Goal: Task Accomplishment & Management: Use online tool/utility

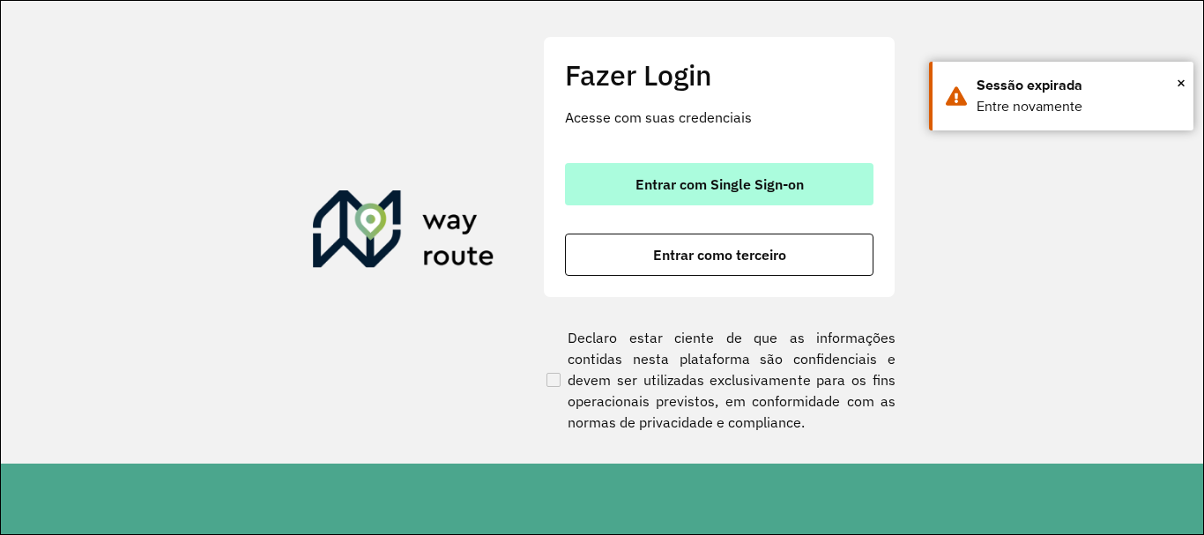
click at [761, 181] on span "Entrar com Single Sign-on" at bounding box center [719, 184] width 168 height 14
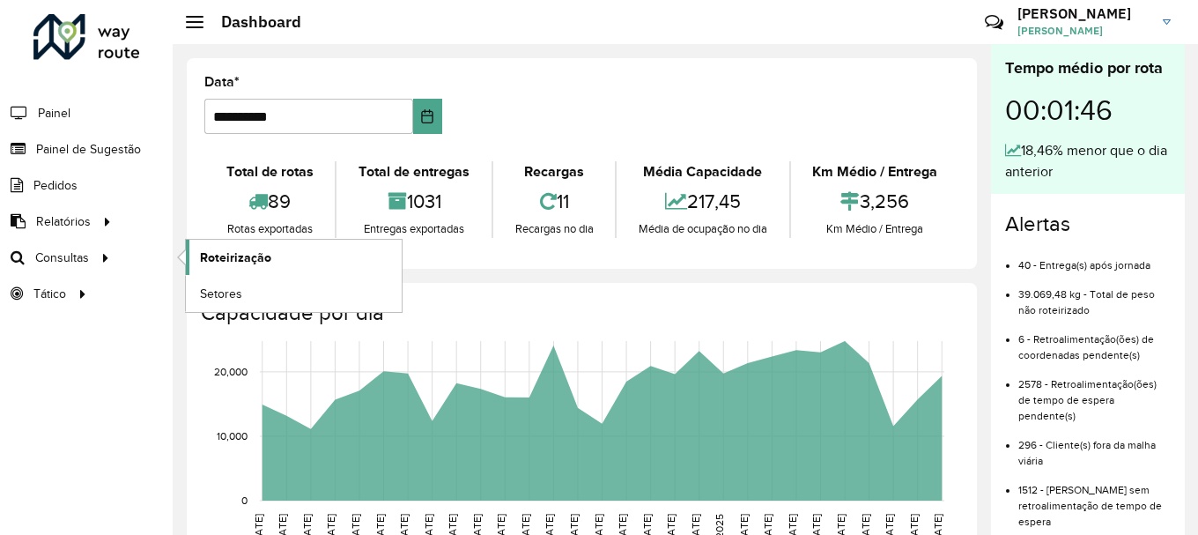
click at [228, 256] on span "Roteirização" at bounding box center [235, 257] width 71 height 19
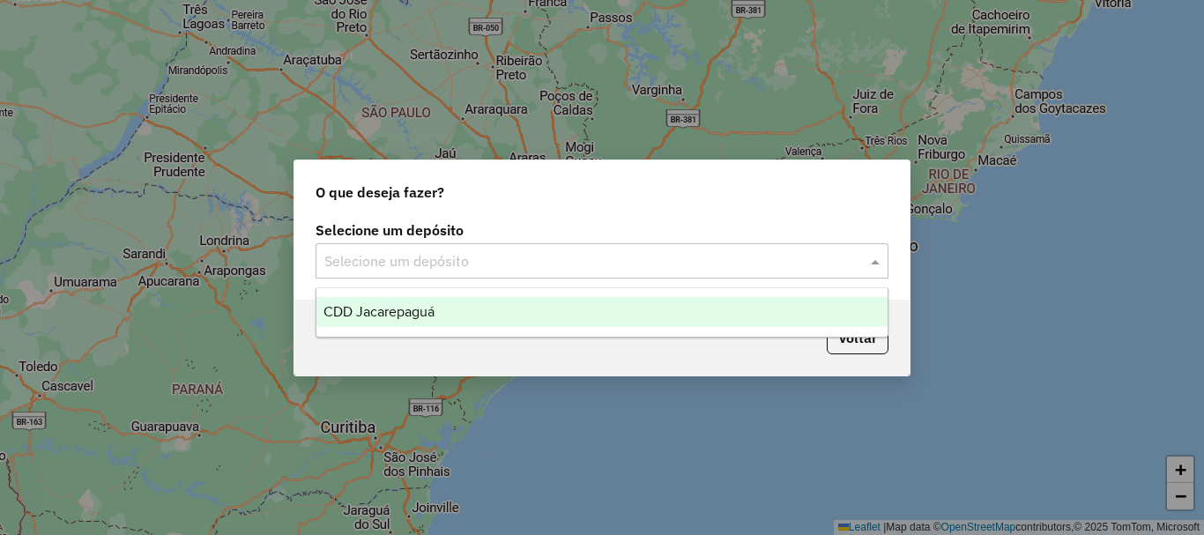
click at [867, 256] on span at bounding box center [877, 260] width 22 height 21
click at [519, 314] on div "CDD Jacarepaguá" at bounding box center [601, 312] width 571 height 30
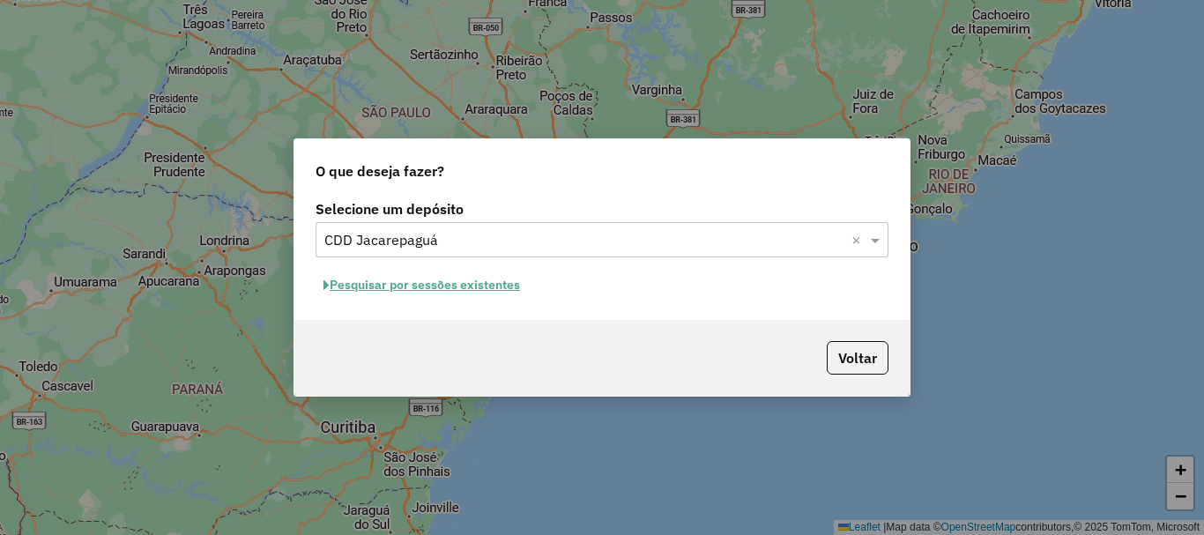
click at [485, 287] on button "Pesquisar por sessões existentes" at bounding box center [421, 284] width 212 height 27
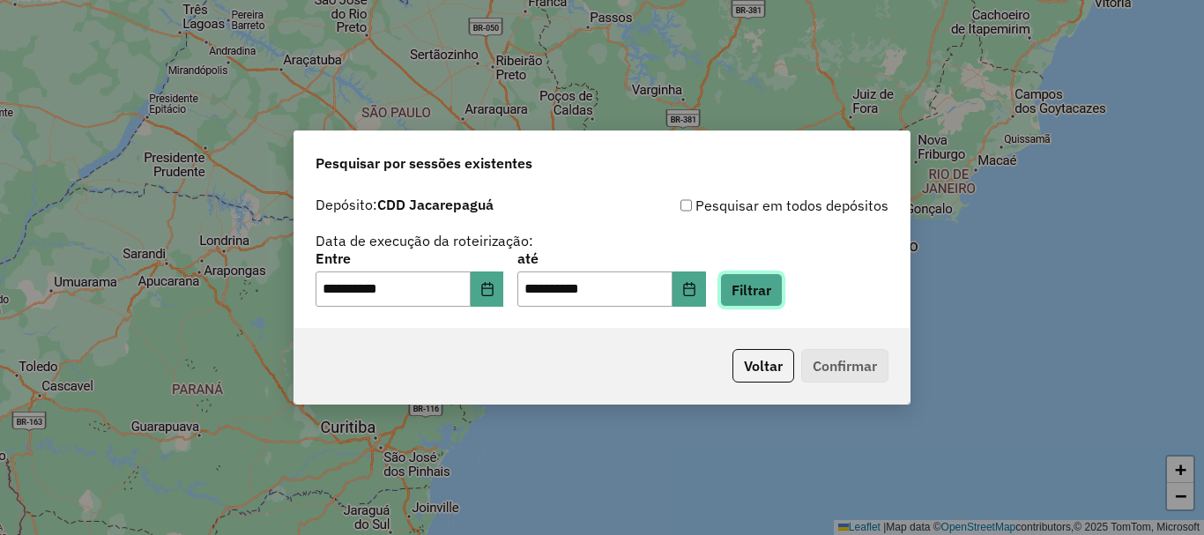
click at [782, 281] on button "Filtrar" at bounding box center [751, 289] width 63 height 33
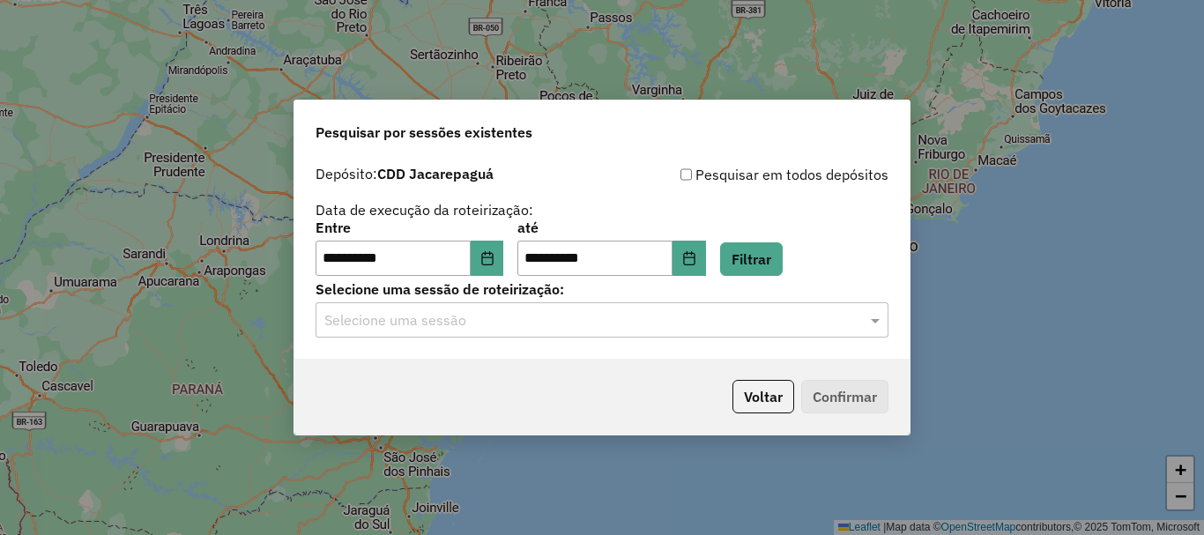
click at [854, 322] on div at bounding box center [601, 319] width 573 height 23
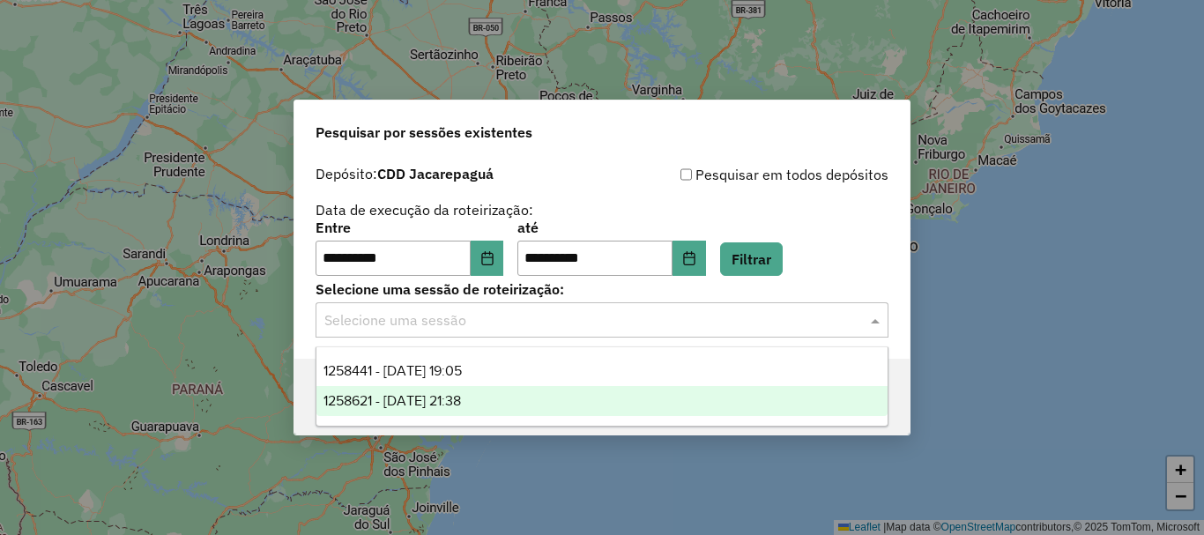
click at [461, 397] on span "1258621 - 03/09/2025 21:38" at bounding box center [391, 400] width 137 height 15
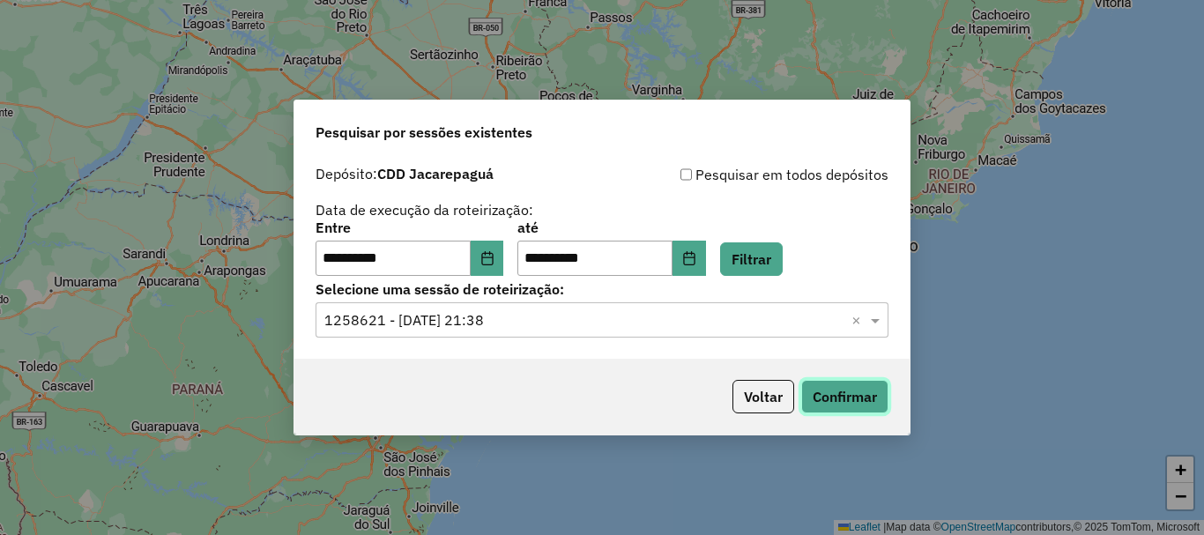
click at [863, 399] on button "Confirmar" at bounding box center [844, 396] width 87 height 33
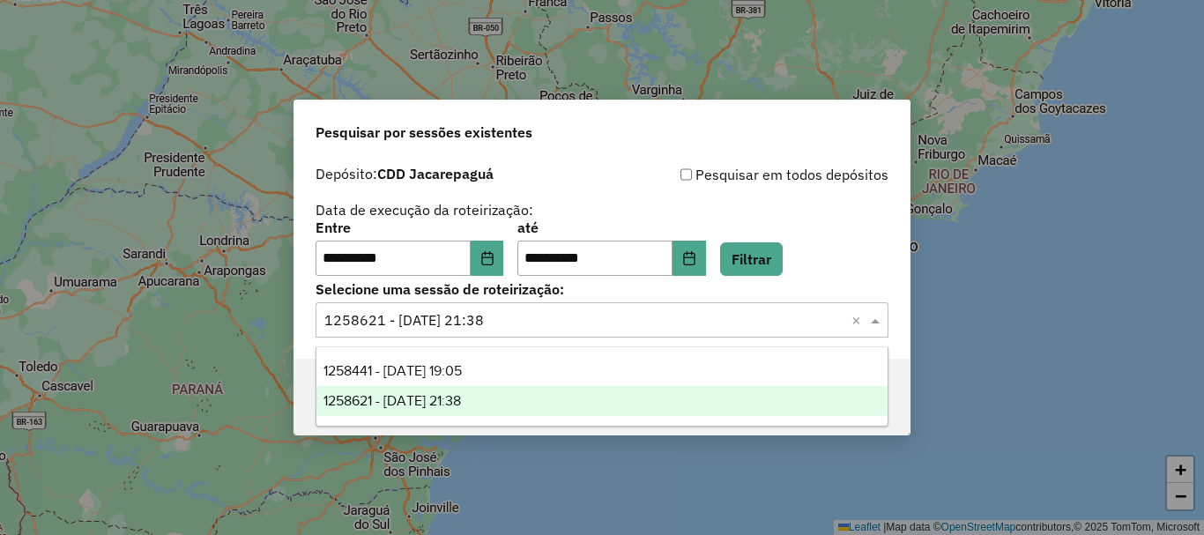
click at [866, 322] on span at bounding box center [877, 319] width 22 height 21
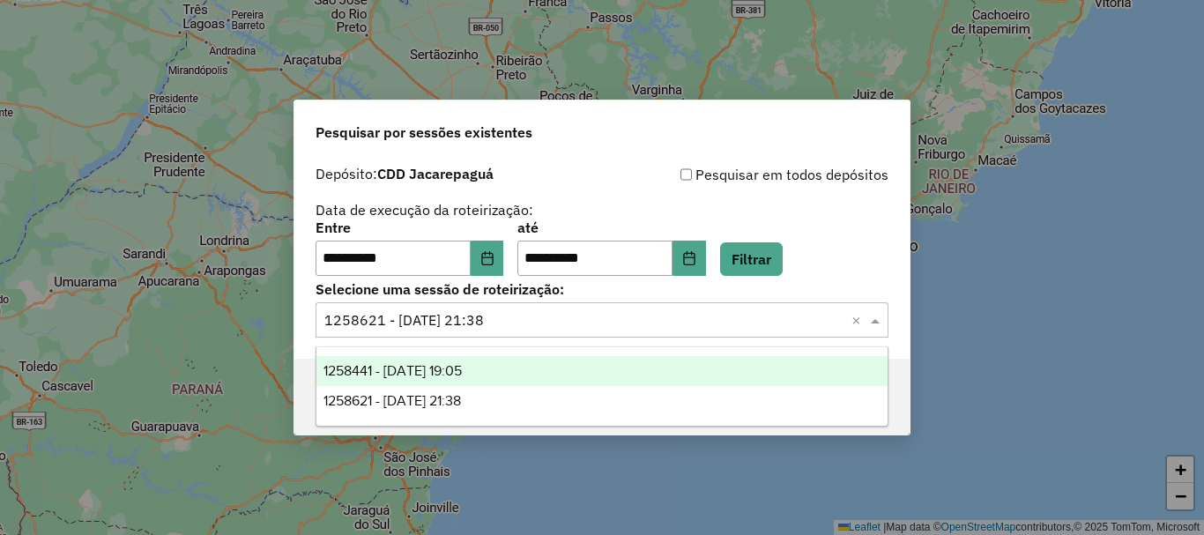
click at [526, 361] on div "1258441 - 03/09/2025 19:05" at bounding box center [601, 371] width 571 height 30
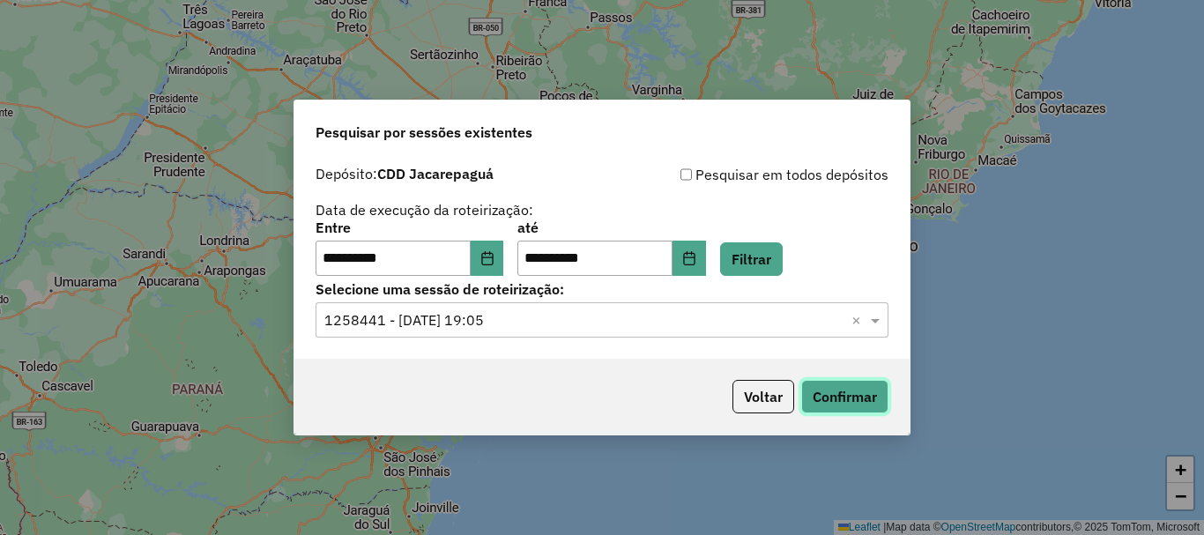
click at [852, 406] on button "Confirmar" at bounding box center [844, 396] width 87 height 33
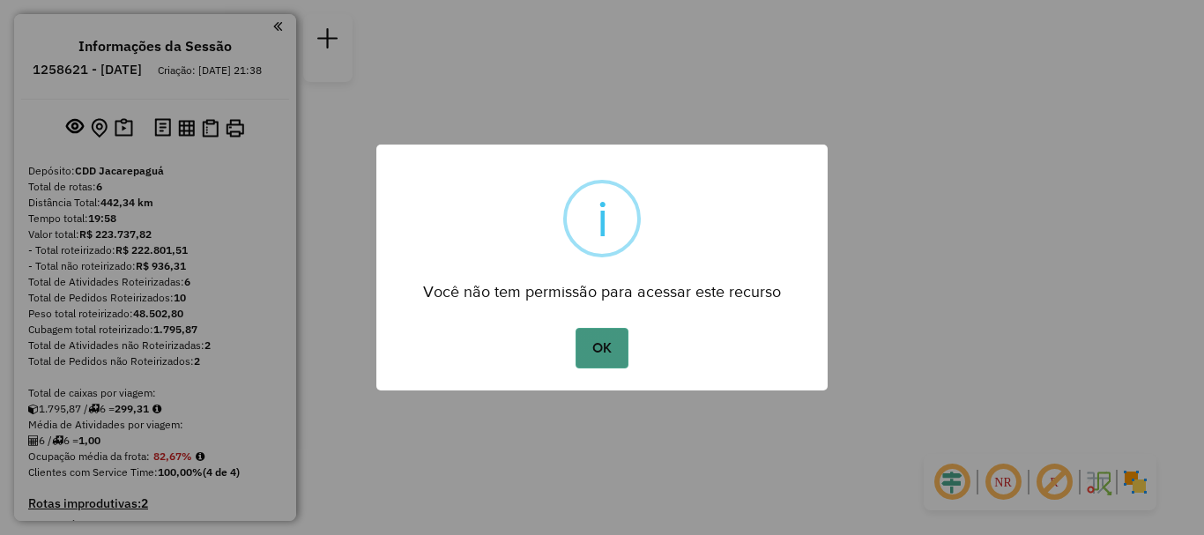
click at [601, 349] on button "OK" at bounding box center [601, 348] width 52 height 41
click at [577, 351] on button "OK" at bounding box center [601, 348] width 52 height 41
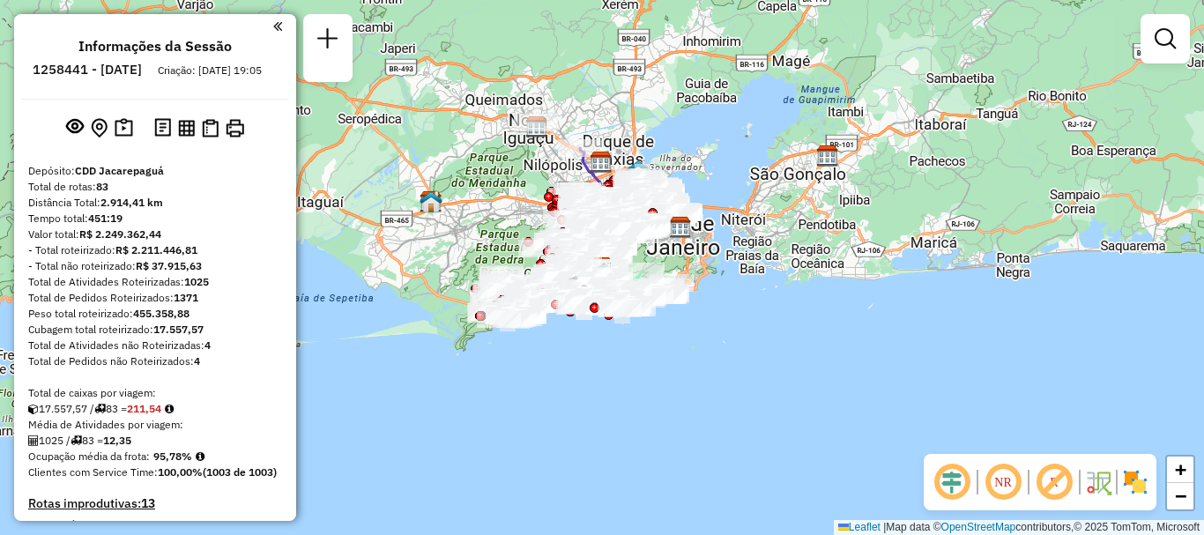
scroll to position [4111, 0]
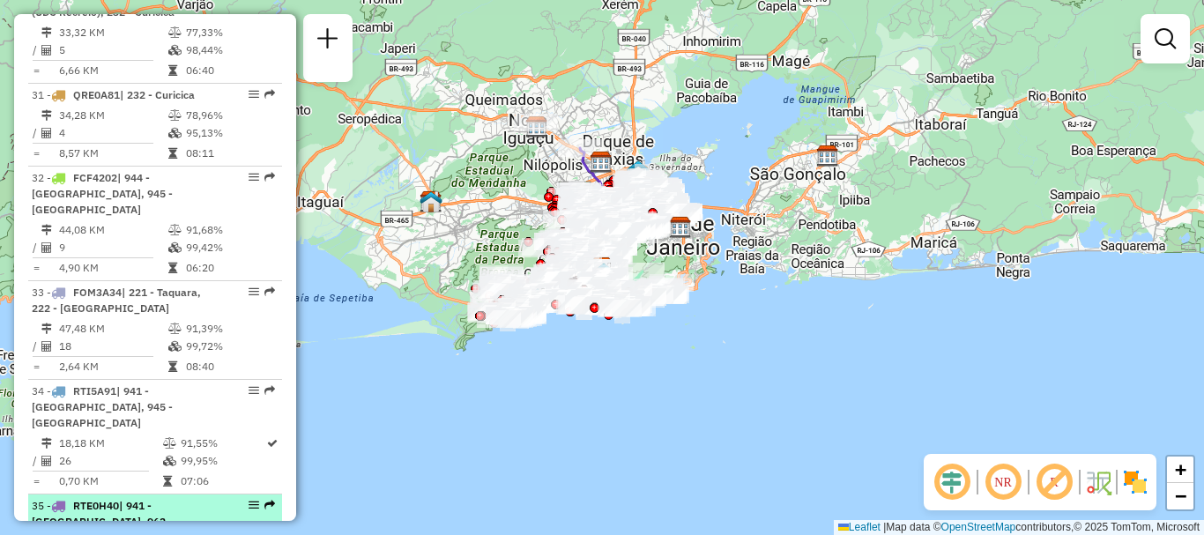
click at [264, 500] on em at bounding box center [269, 505] width 11 height 11
select select "**********"
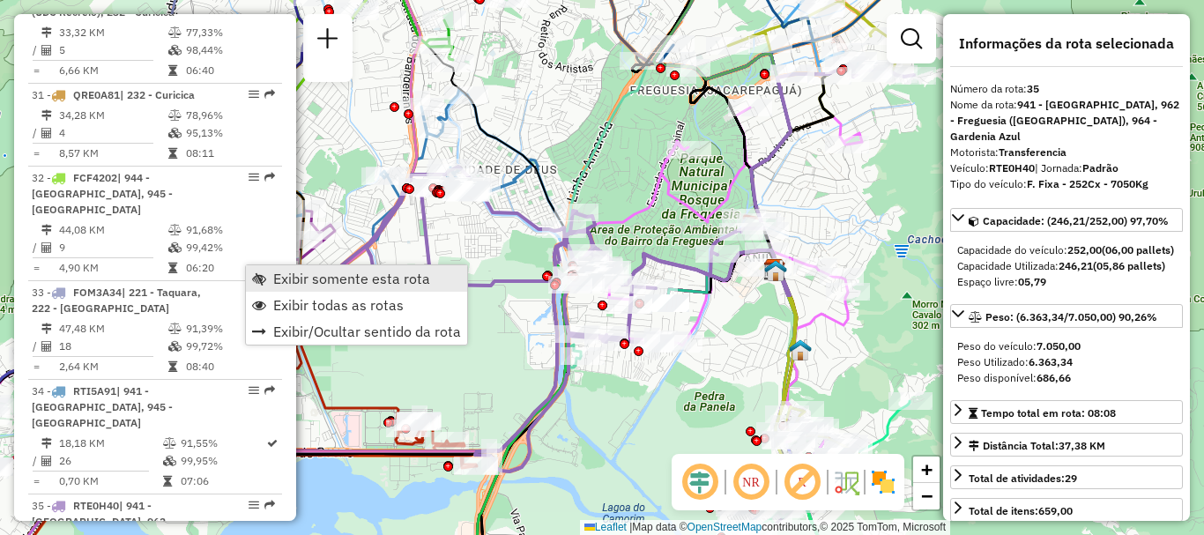
click at [309, 278] on span "Exibir somente esta rota" at bounding box center [351, 278] width 157 height 14
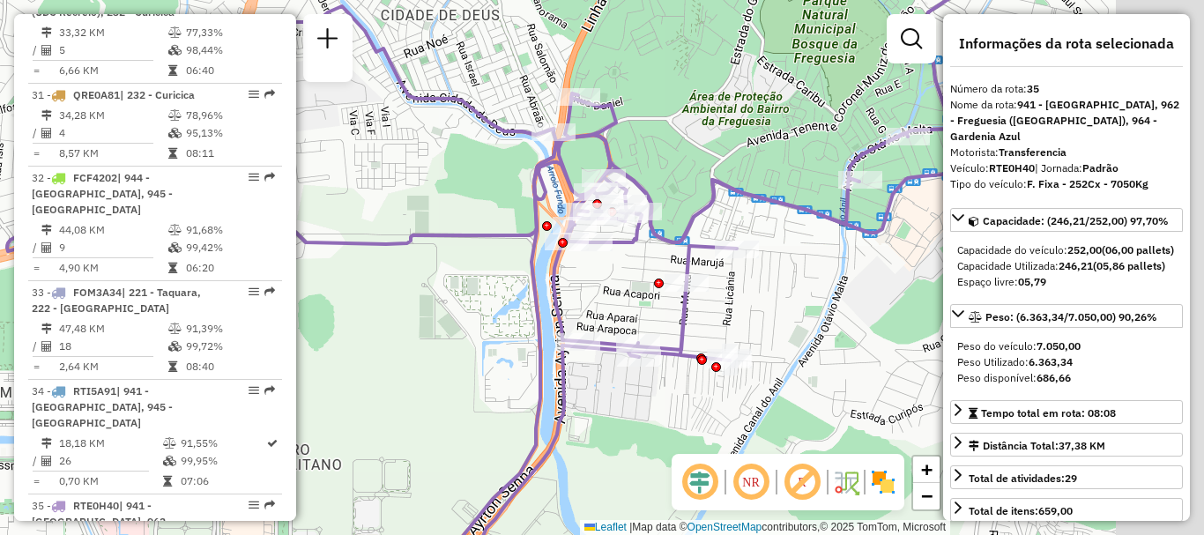
drag, startPoint x: 818, startPoint y: 310, endPoint x: 722, endPoint y: 322, distance: 95.9
click at [722, 322] on div "Janela de atendimento Grade de atendimento Capacidade Transportadoras Veículos …" at bounding box center [602, 267] width 1204 height 535
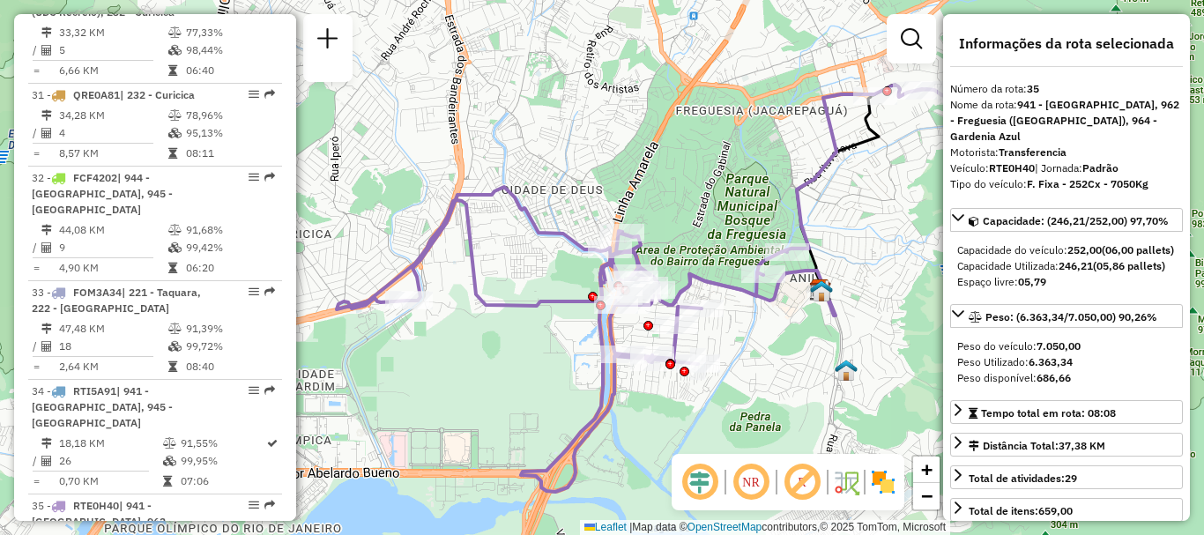
drag, startPoint x: 767, startPoint y: 327, endPoint x: 717, endPoint y: 345, distance: 52.7
click at [717, 345] on div "Janela de atendimento Grade de atendimento Capacidade Transportadoras Veículos …" at bounding box center [602, 267] width 1204 height 535
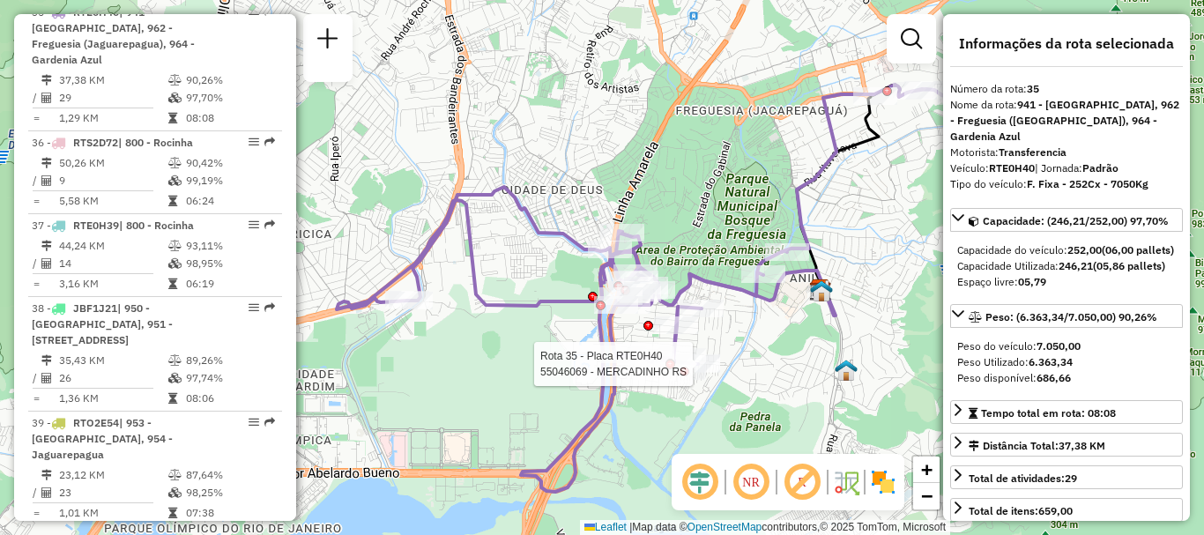
click at [264, 531] on em at bounding box center [269, 536] width 11 height 11
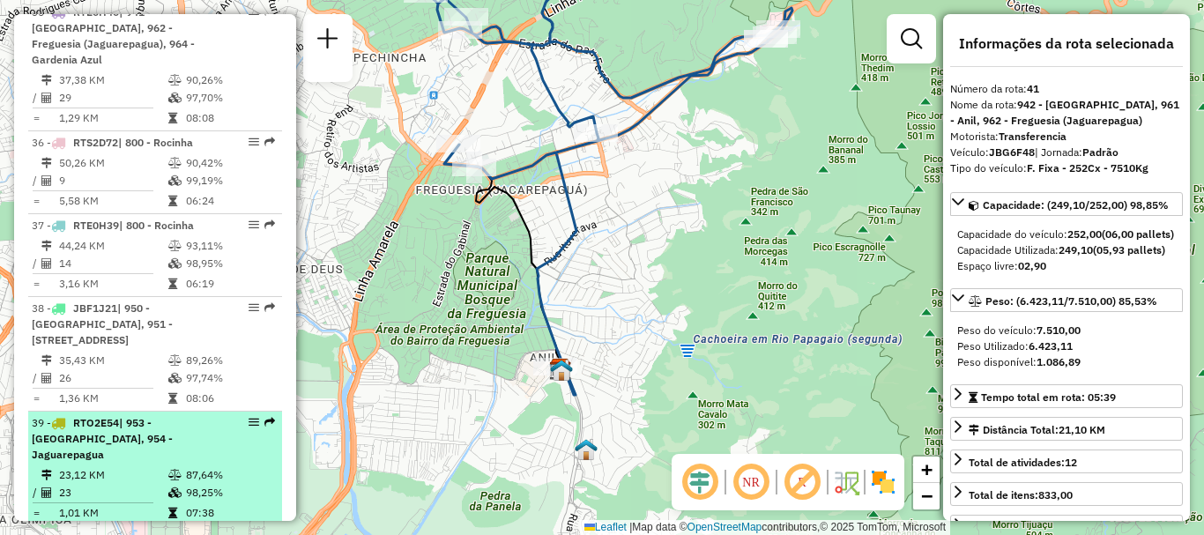
click at [264, 417] on em at bounding box center [269, 422] width 11 height 11
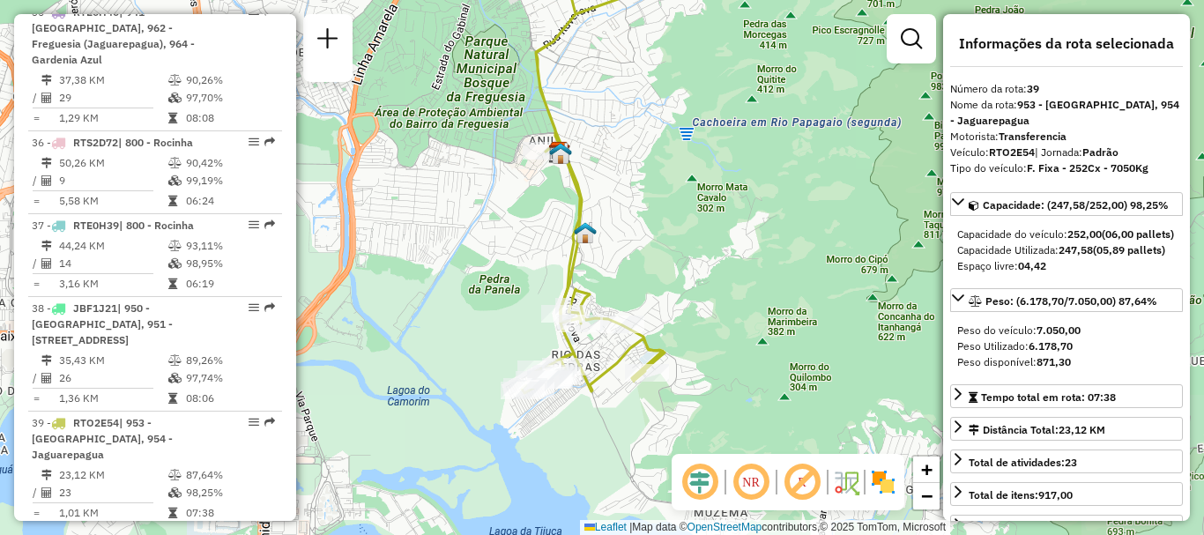
drag, startPoint x: 624, startPoint y: 374, endPoint x: 620, endPoint y: 233, distance: 141.0
click at [620, 233] on div "Janela de atendimento Grade de atendimento Capacidade Transportadoras Veículos …" at bounding box center [602, 267] width 1204 height 535
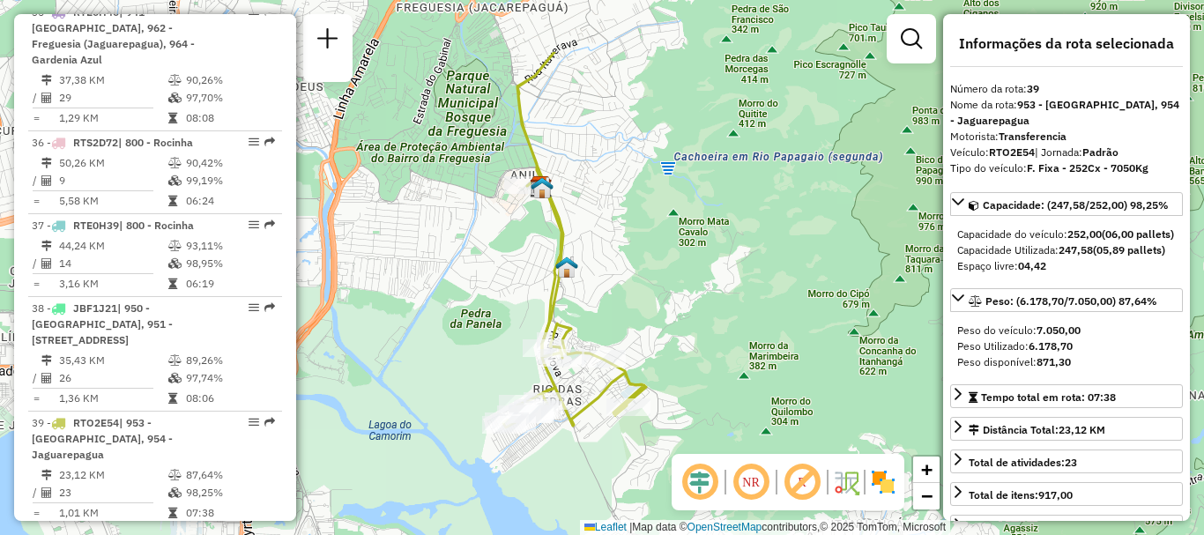
drag, startPoint x: 668, startPoint y: 159, endPoint x: 530, endPoint y: 264, distance: 173.4
click at [530, 264] on div "Janela de atendimento Grade de atendimento Capacidade Transportadoras Veículos …" at bounding box center [602, 267] width 1204 height 535
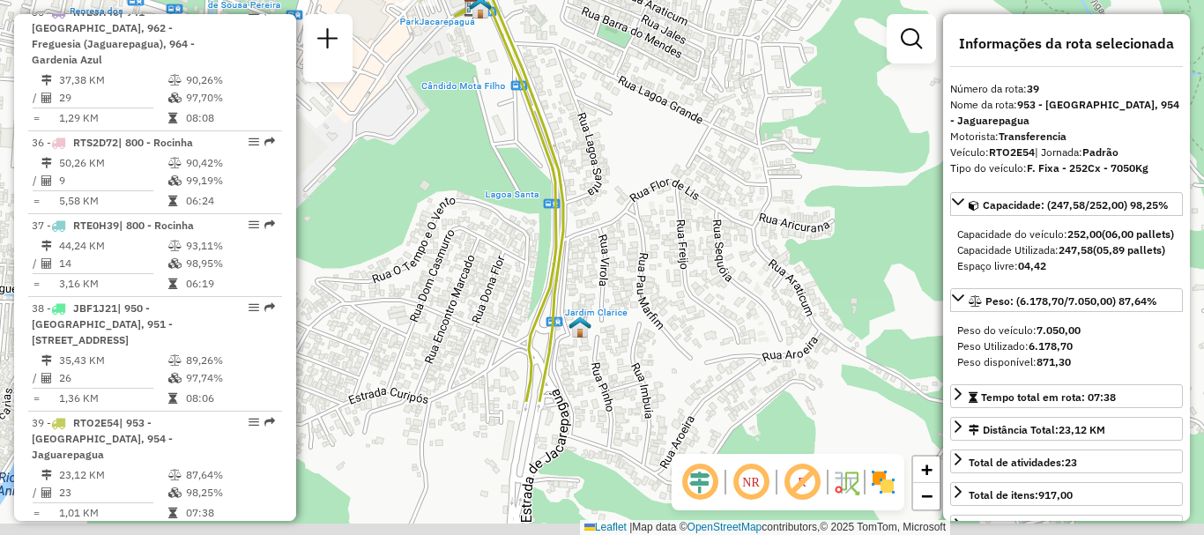
drag, startPoint x: 560, startPoint y: 438, endPoint x: 522, endPoint y: 252, distance: 189.9
click at [522, 252] on div "Janela de atendimento Grade de atendimento Capacidade Transportadoras Veículos …" at bounding box center [602, 267] width 1204 height 535
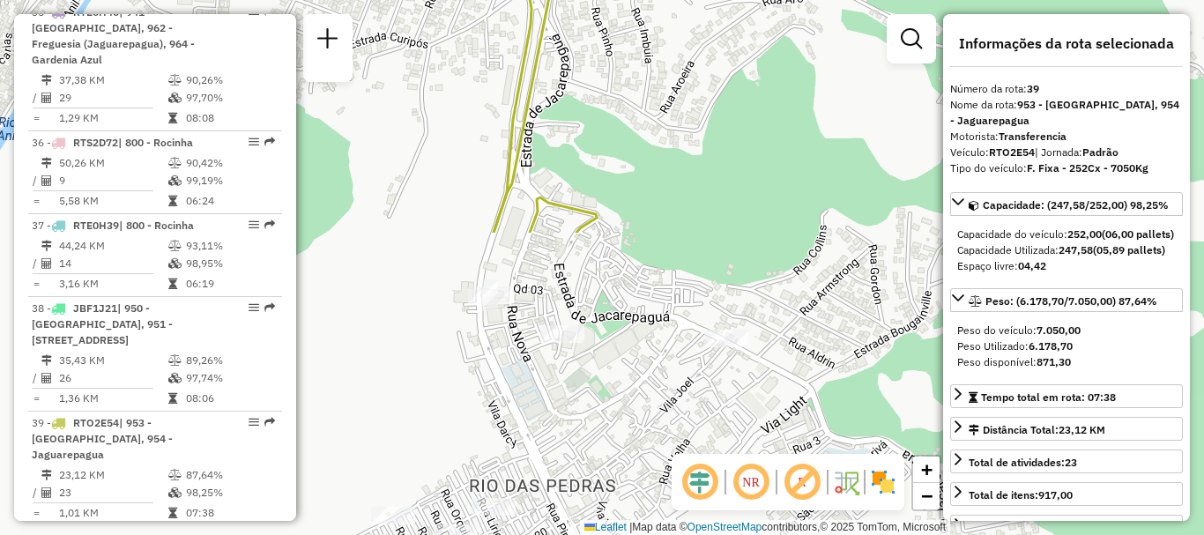
drag, startPoint x: 480, startPoint y: 431, endPoint x: 480, endPoint y: 76, distance: 355.1
click at [480, 76] on div "Janela de atendimento Grade de atendimento Capacidade Transportadoras Veículos …" at bounding box center [602, 267] width 1204 height 535
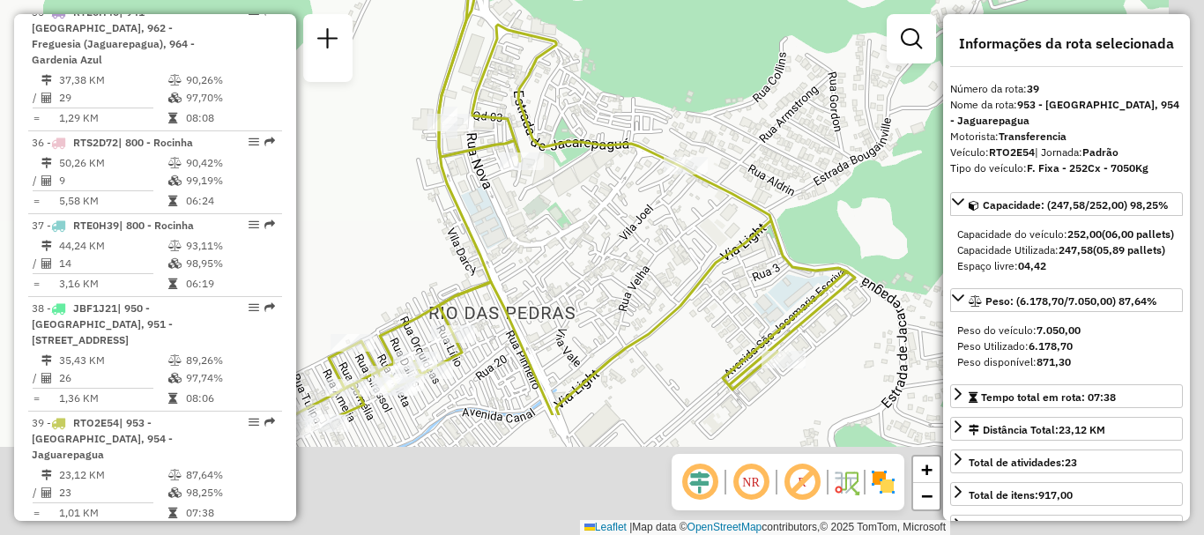
drag, startPoint x: 493, startPoint y: 384, endPoint x: 449, endPoint y: 202, distance: 187.6
click at [449, 202] on icon at bounding box center [401, 93] width 204 height 639
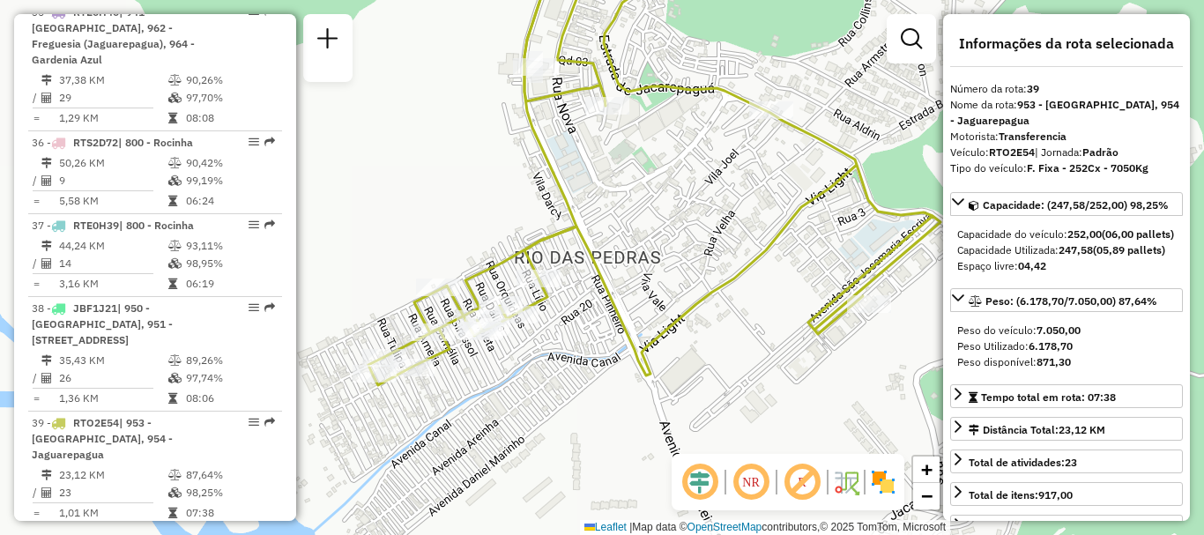
drag, startPoint x: 559, startPoint y: 318, endPoint x: 648, endPoint y: 272, distance: 100.1
click at [648, 272] on div "Janela de atendimento Grade de atendimento Capacidade Transportadoras Veículos …" at bounding box center [602, 267] width 1204 height 535
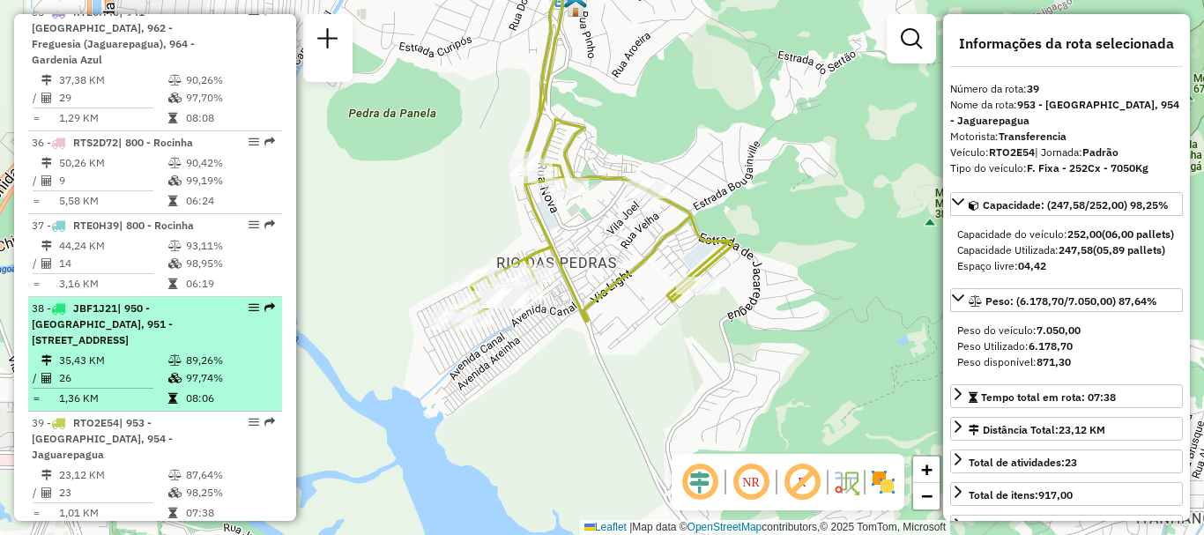
click at [266, 302] on em at bounding box center [269, 307] width 11 height 11
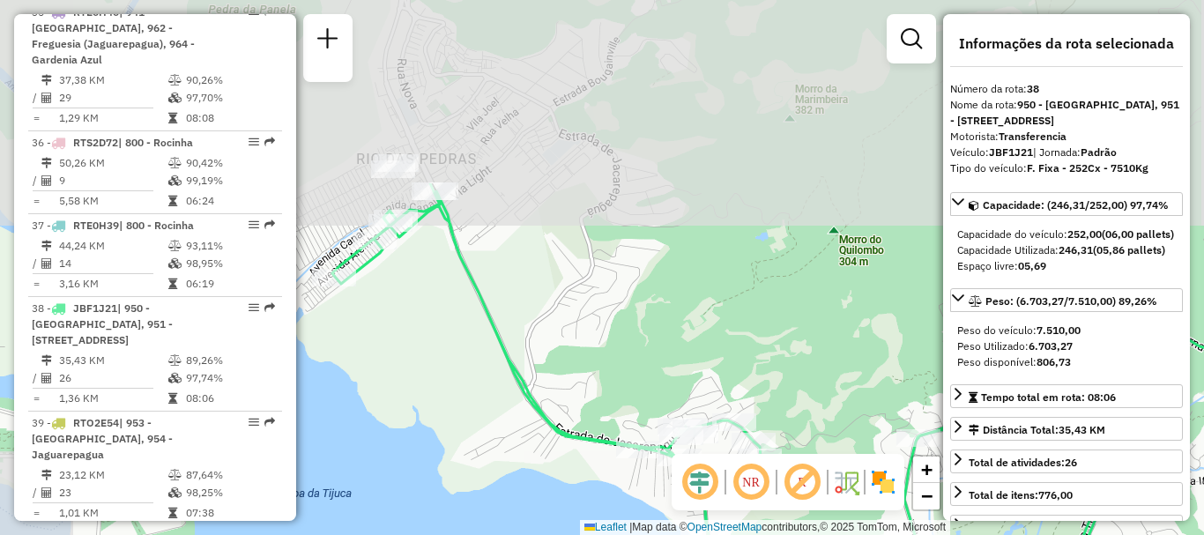
drag, startPoint x: 473, startPoint y: 300, endPoint x: 735, endPoint y: 540, distance: 355.4
click at [735, 534] on html "Aguarde... Pop-up bloqueado! Seu navegador bloqueou automáticamente a abertura …" at bounding box center [602, 267] width 1204 height 535
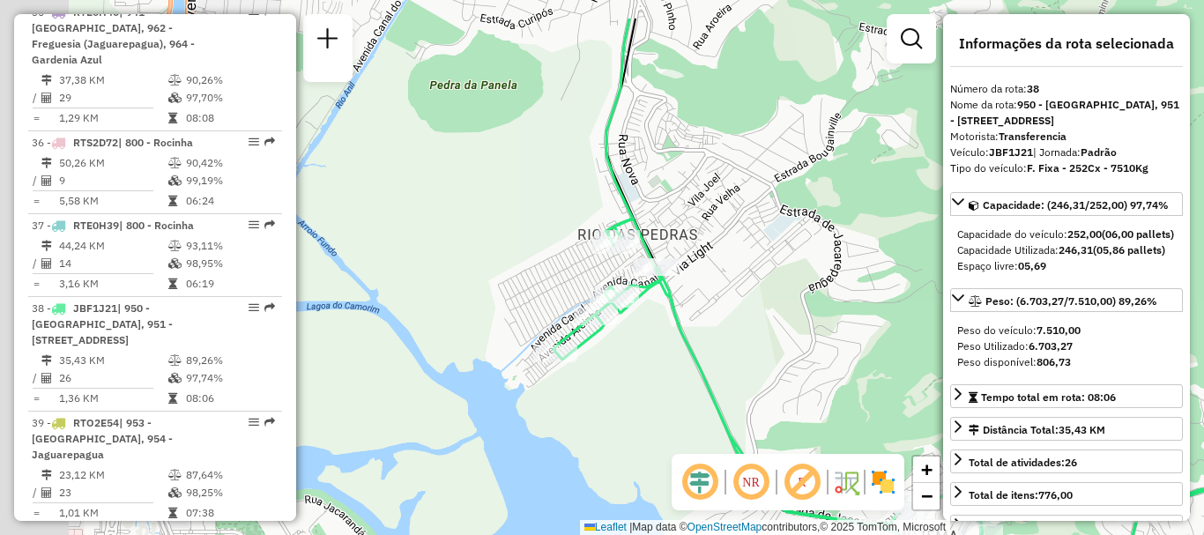
drag, startPoint x: 407, startPoint y: 294, endPoint x: 609, endPoint y: 337, distance: 206.3
click at [628, 367] on div "Janela de atendimento Grade de atendimento Capacidade Transportadoras Veículos …" at bounding box center [602, 267] width 1204 height 535
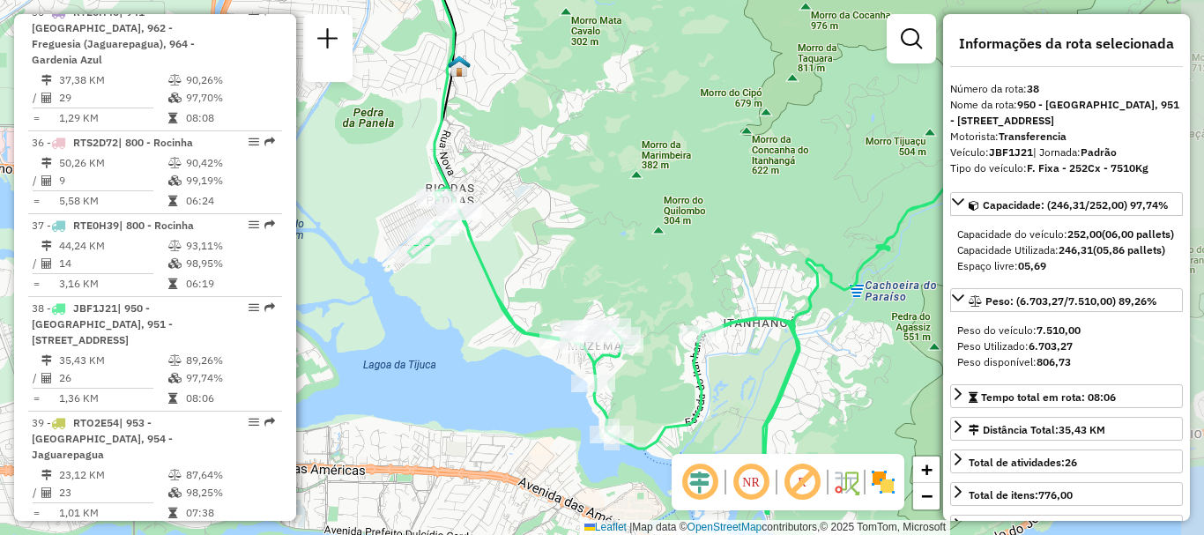
drag, startPoint x: 692, startPoint y: 341, endPoint x: 530, endPoint y: 304, distance: 167.1
click at [530, 304] on div "Janela de atendimento Grade de atendimento Capacidade Transportadoras Veículos …" at bounding box center [602, 267] width 1204 height 535
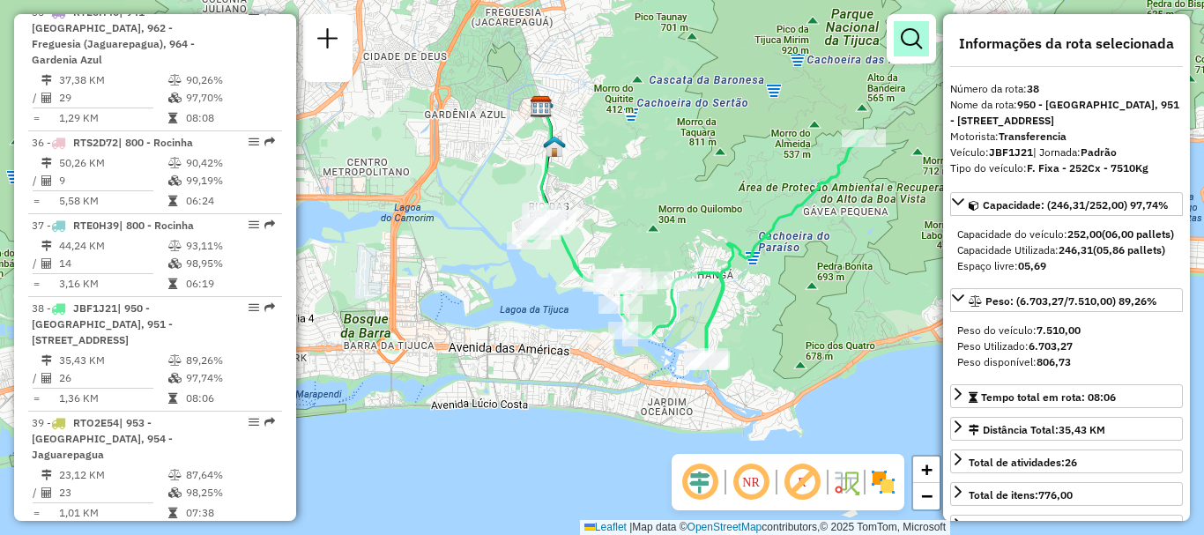
scroll to position [6791, 0]
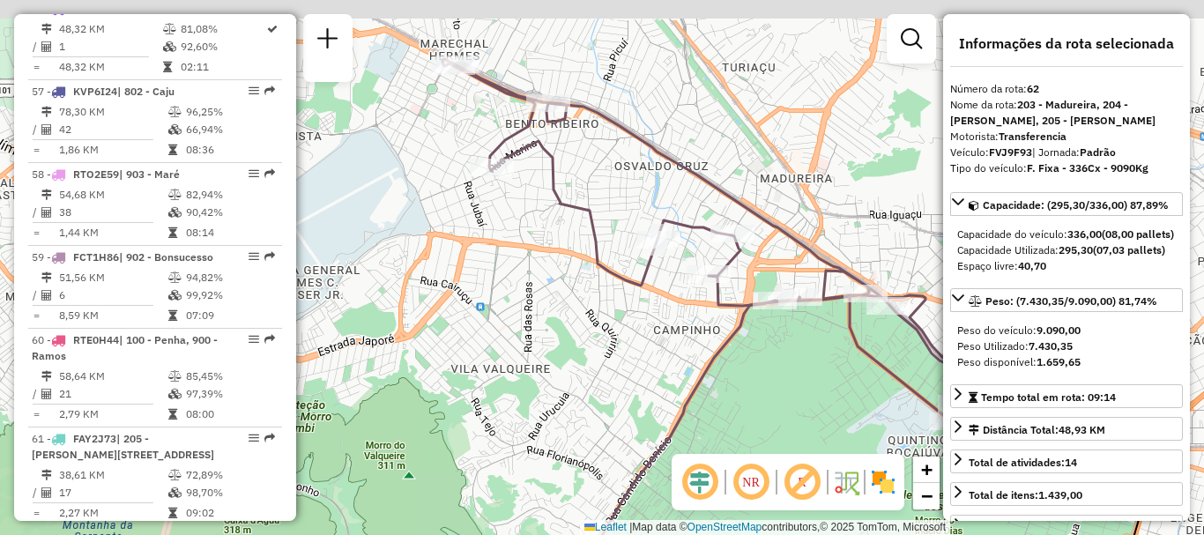
drag, startPoint x: 624, startPoint y: 154, endPoint x: 790, endPoint y: 232, distance: 183.7
click at [790, 232] on icon at bounding box center [726, 240] width 568 height 362
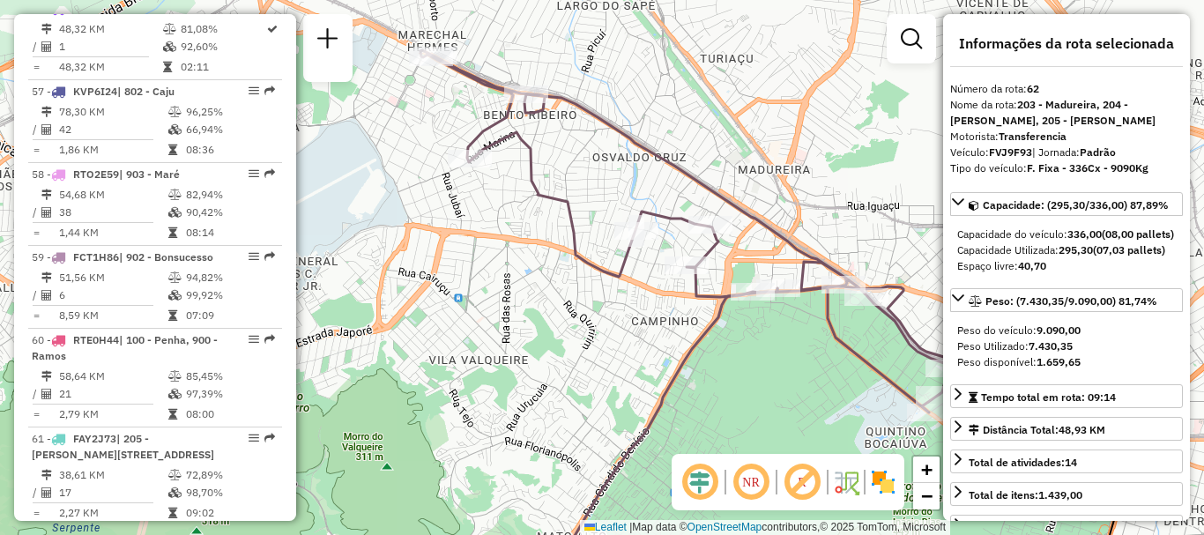
drag, startPoint x: 761, startPoint y: 224, endPoint x: 544, endPoint y: 122, distance: 239.2
click at [559, 127] on icon at bounding box center [704, 231] width 568 height 362
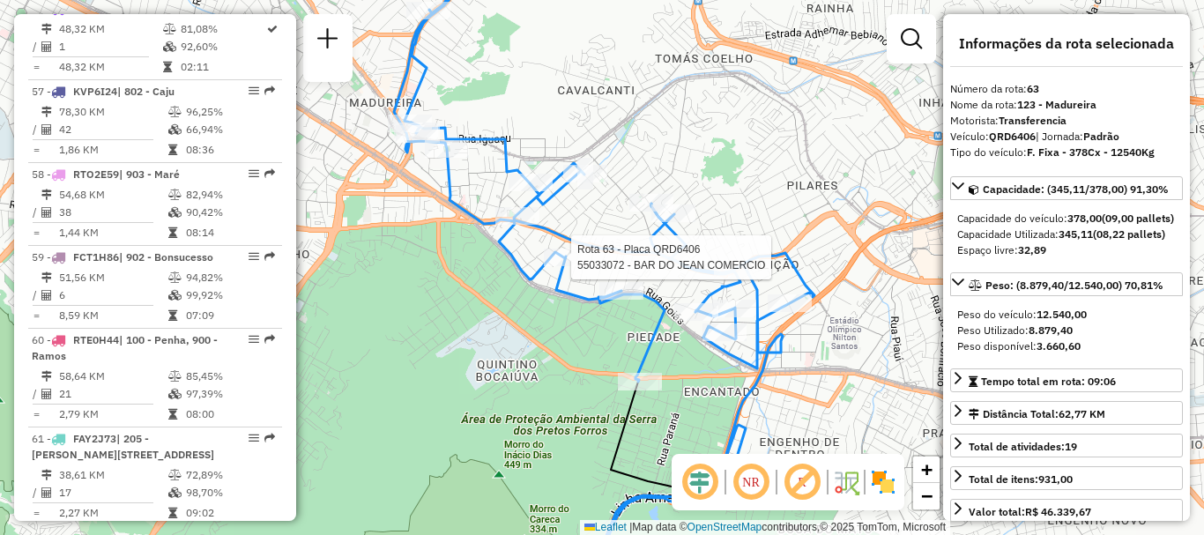
scroll to position [5508, 0]
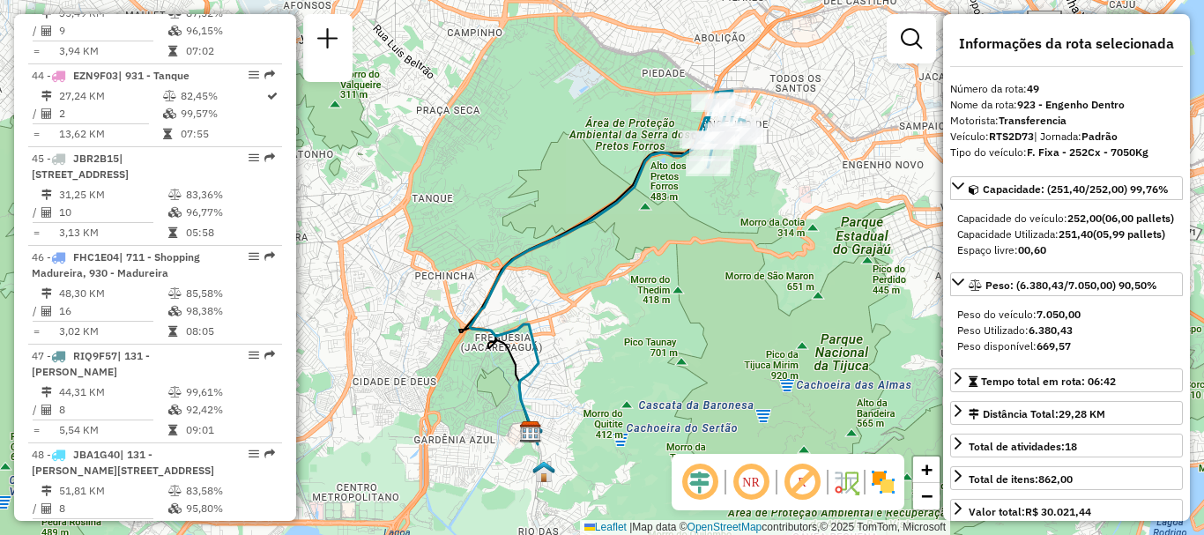
scroll to position [6677, 0]
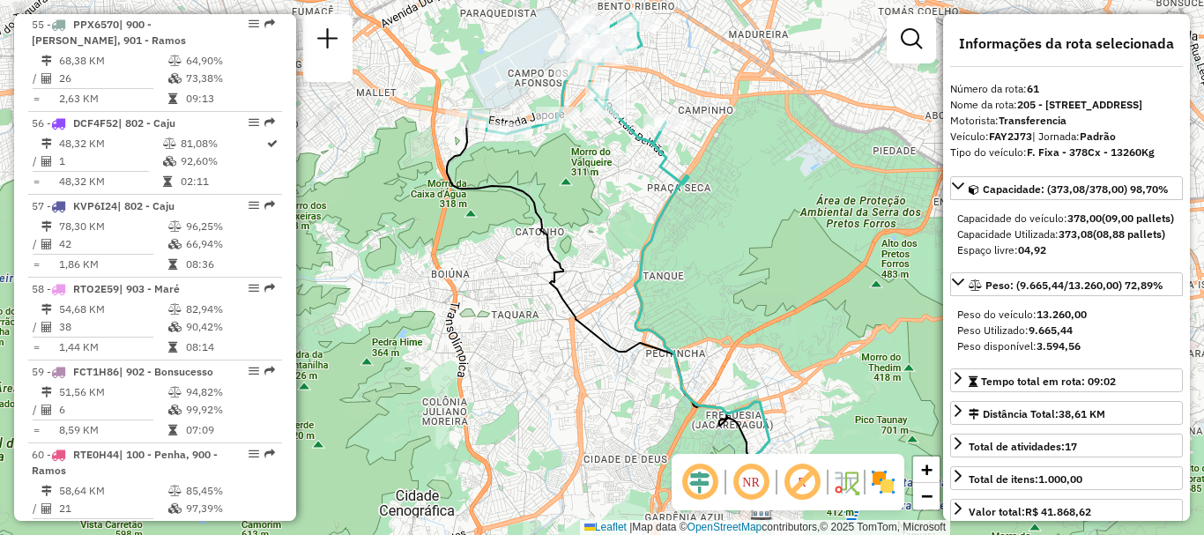
drag, startPoint x: 604, startPoint y: 126, endPoint x: 624, endPoint y: 213, distance: 89.4
click at [624, 213] on div "Janela de atendimento Grade de atendimento Capacidade Transportadoras Veículos …" at bounding box center [602, 267] width 1204 height 535
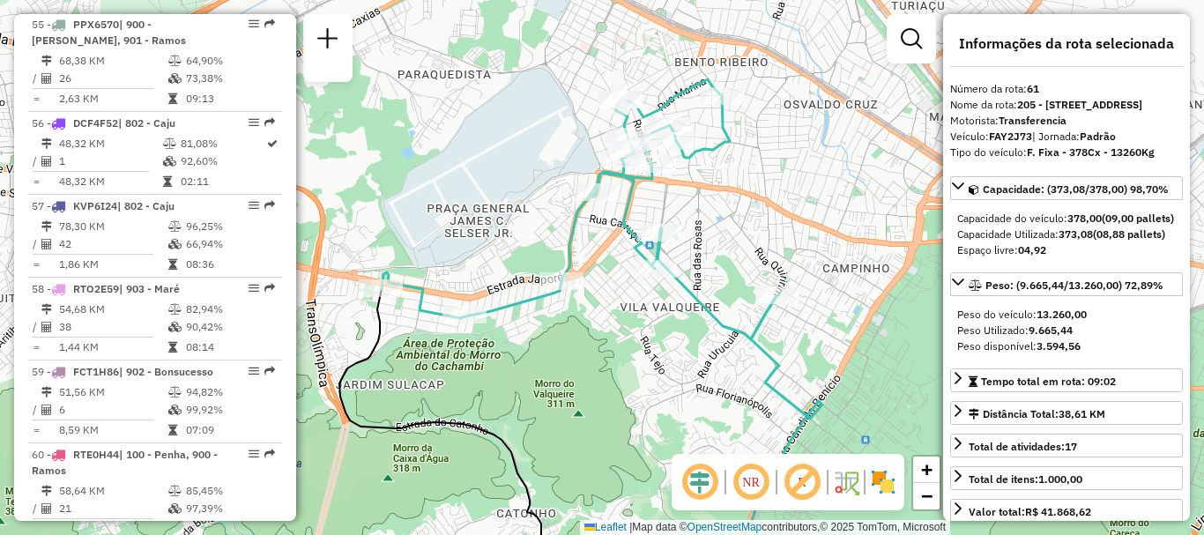
scroll to position [5410, 0]
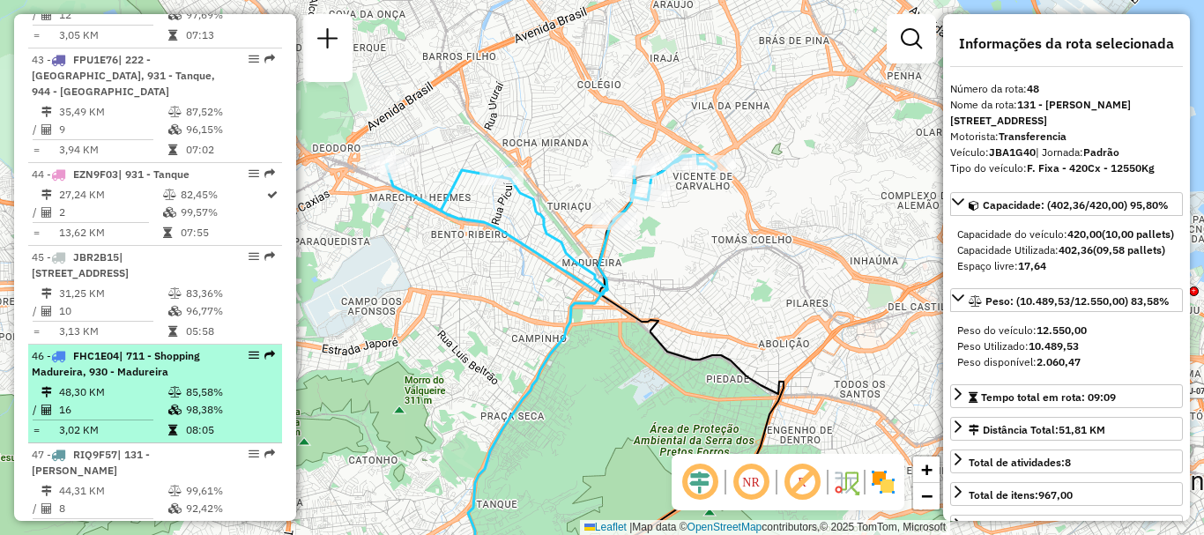
click at [158, 401] on td "16" at bounding box center [112, 410] width 109 height 18
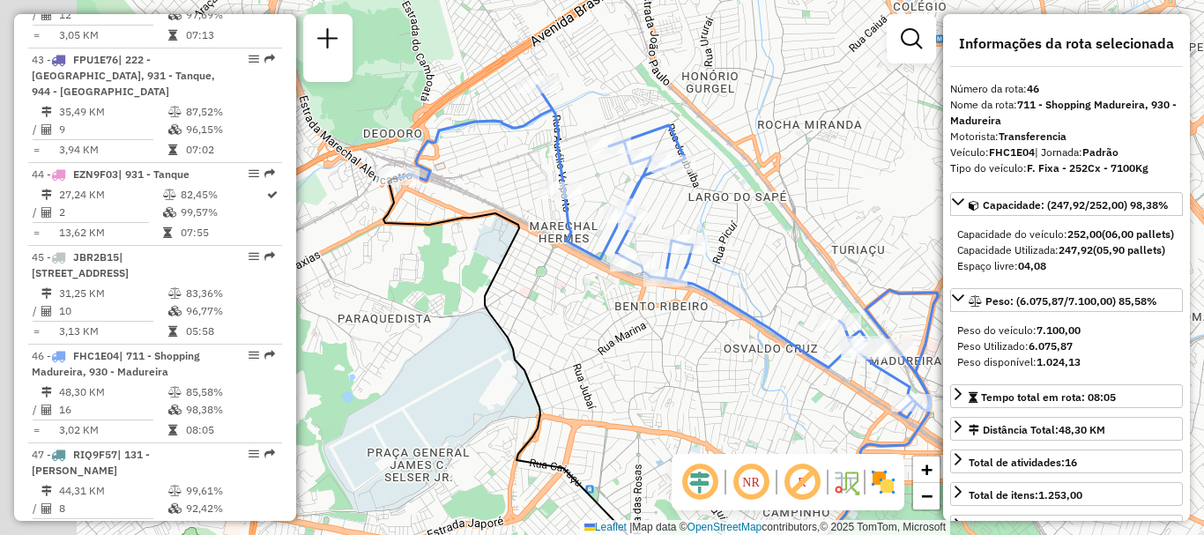
drag, startPoint x: 677, startPoint y: 172, endPoint x: 771, endPoint y: 269, distance: 135.2
click at [771, 269] on div "Janela de atendimento Grade de atendimento Capacidade Transportadoras Veículos …" at bounding box center [602, 267] width 1204 height 535
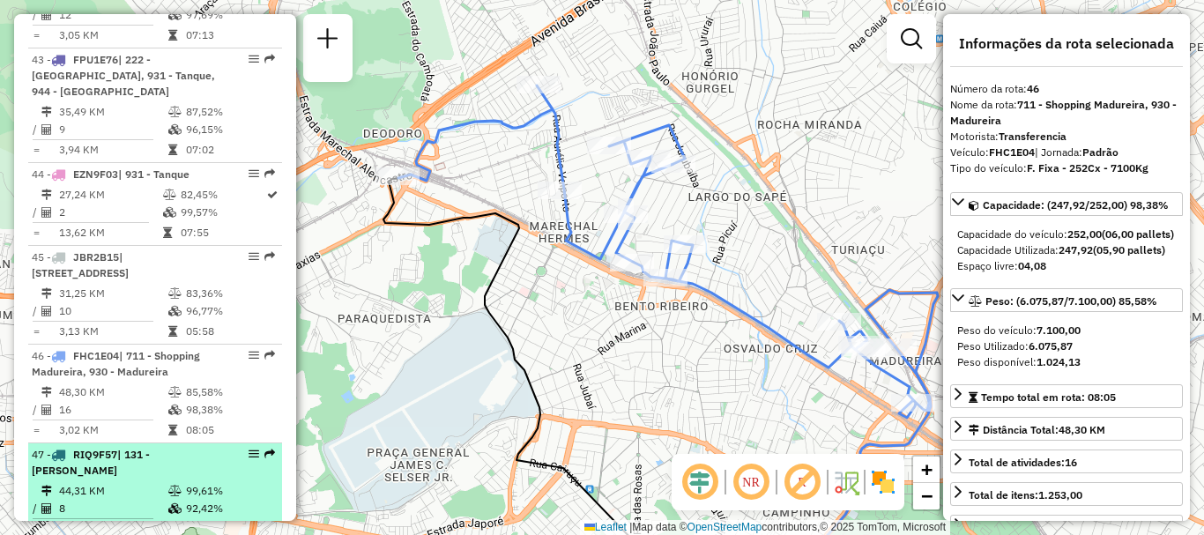
click at [190, 482] on td "99,61%" at bounding box center [229, 491] width 89 height 18
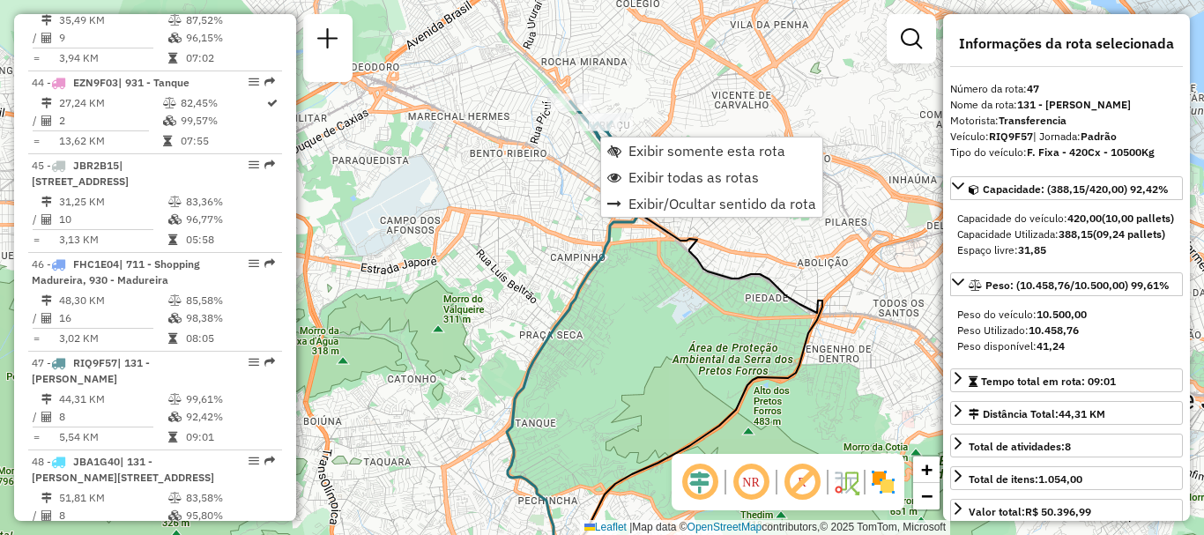
scroll to position [5553, 0]
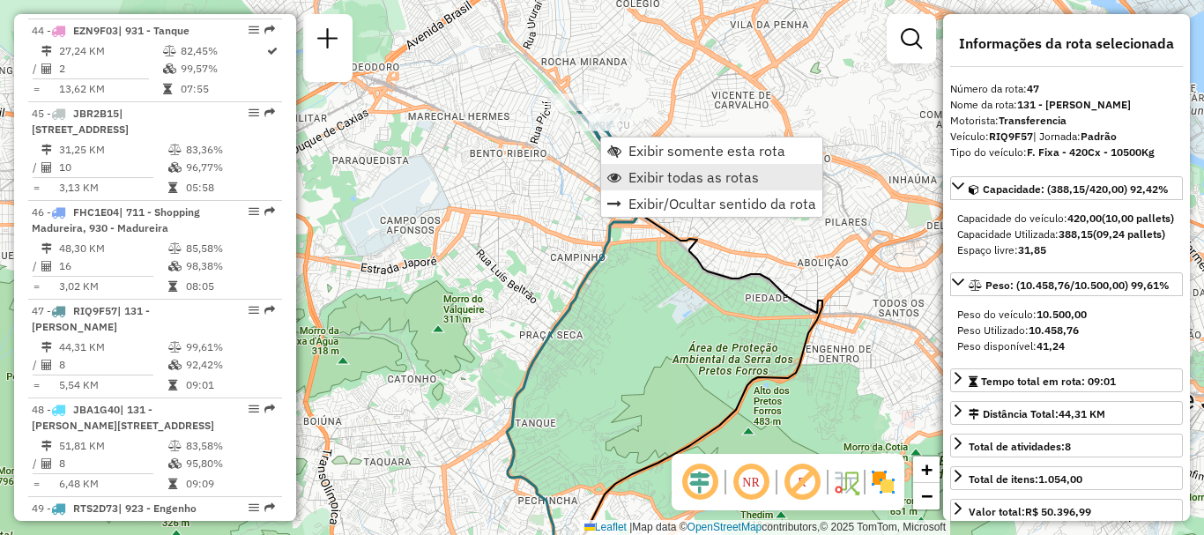
click at [697, 177] on span "Exibir todas as rotas" at bounding box center [693, 177] width 130 height 14
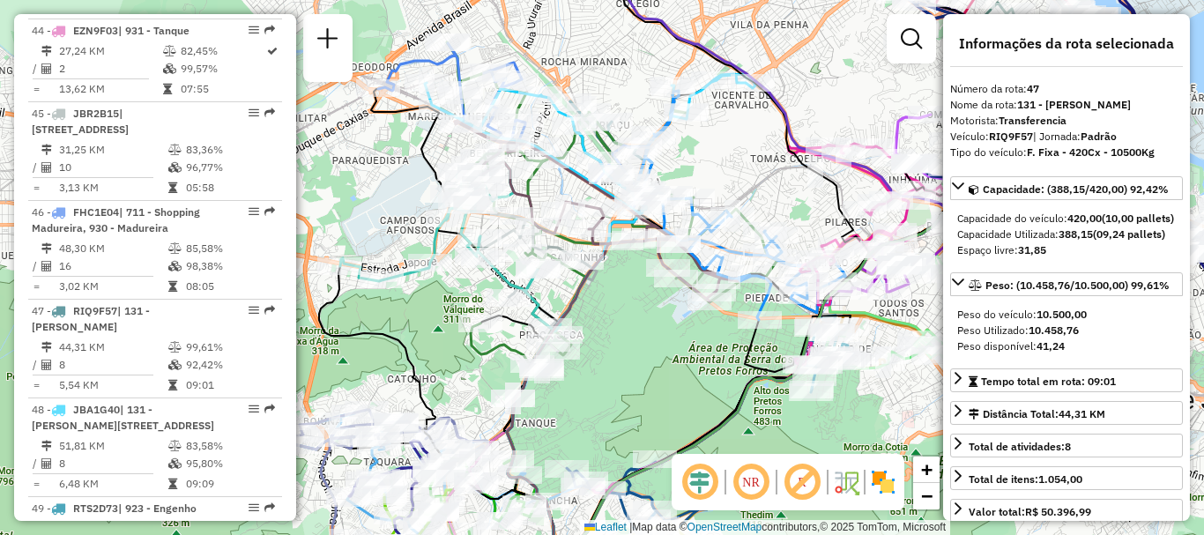
drag, startPoint x: 787, startPoint y: 144, endPoint x: 702, endPoint y: 233, distance: 122.1
click at [755, 218] on icon at bounding box center [763, 266] width 381 height 641
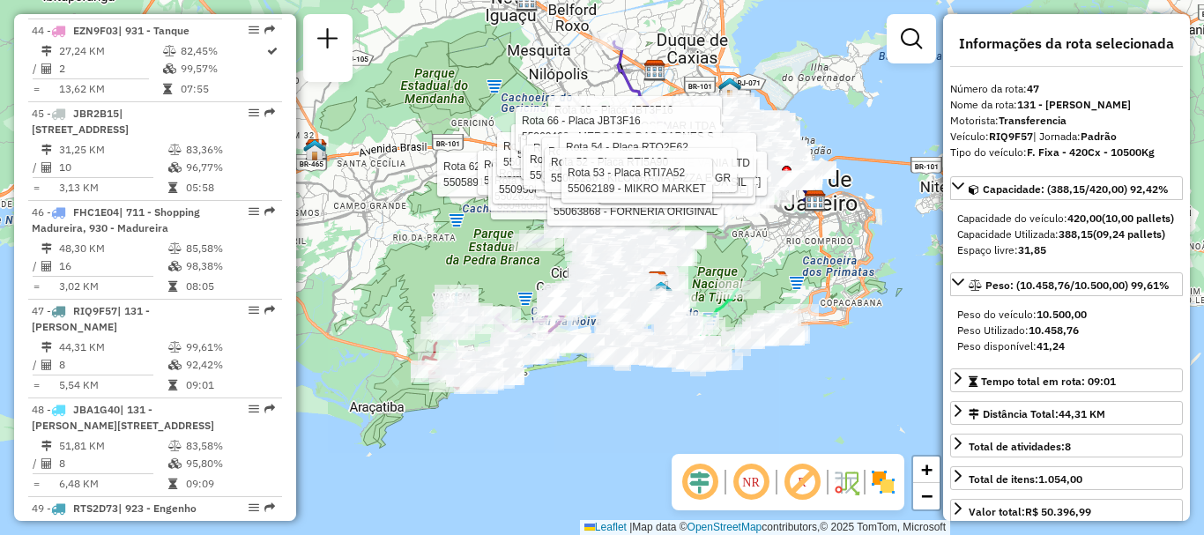
click at [798, 276] on div "Rota 53 - Placa RTI7A52 55044212 - [PERSON_NAME] Rota 12 - Placa RMY2E37 550241…" at bounding box center [602, 267] width 1204 height 535
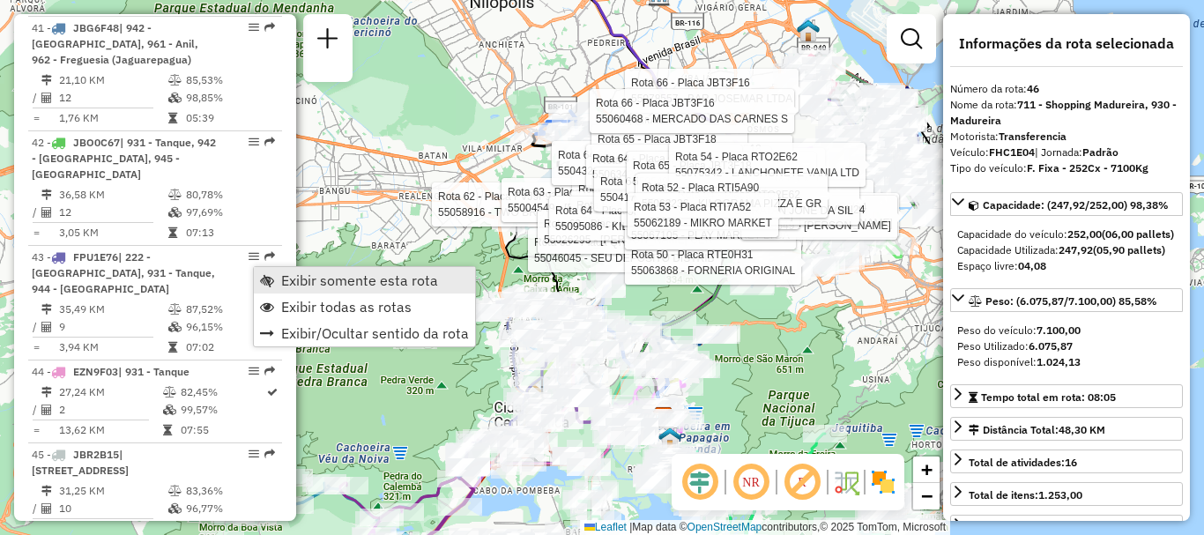
click at [278, 281] on link "Exibir somente esta rota" at bounding box center [364, 280] width 221 height 26
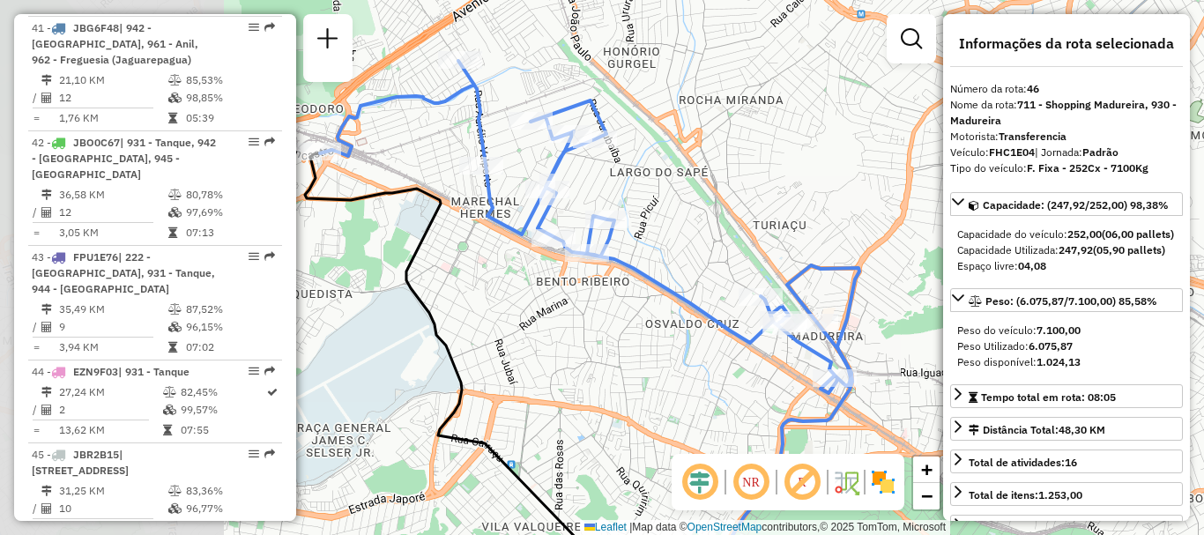
drag, startPoint x: 425, startPoint y: 329, endPoint x: 828, endPoint y: 334, distance: 403.6
click at [828, 331] on div at bounding box center [816, 323] width 44 height 18
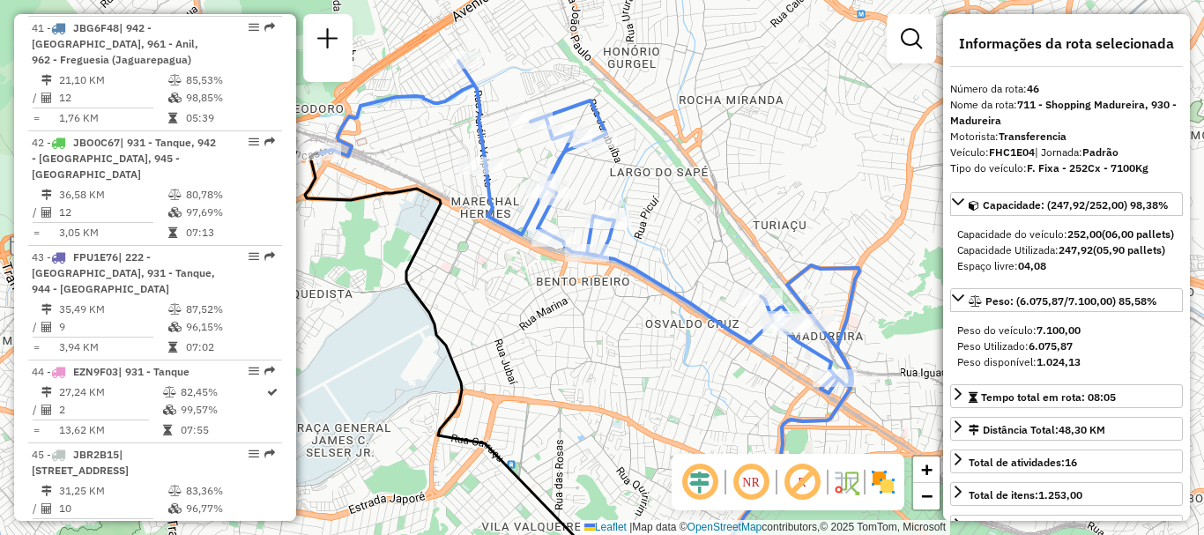
scroll to position [6906, 0]
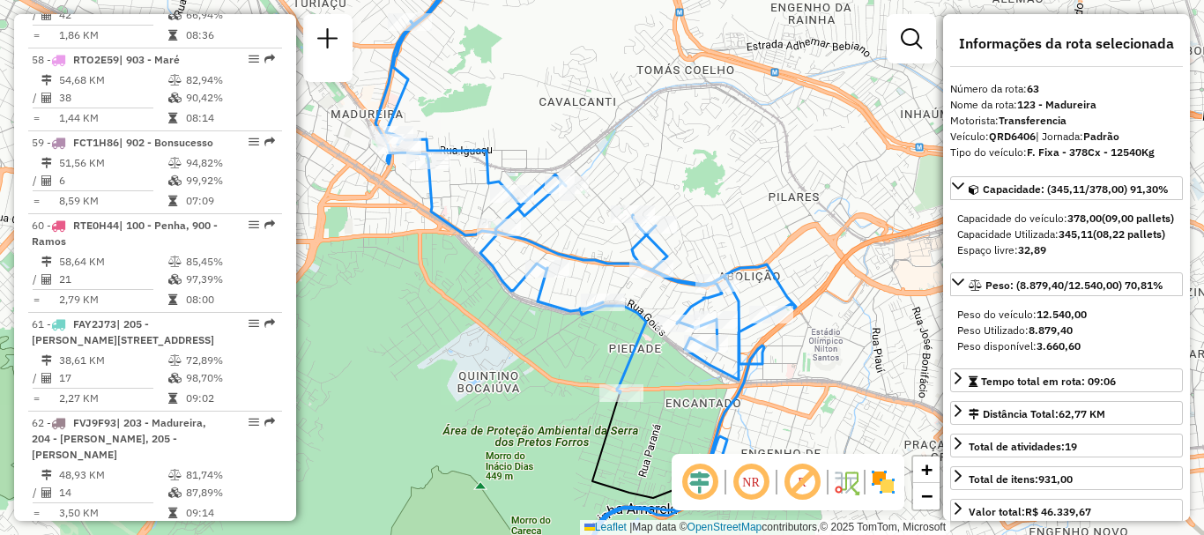
drag, startPoint x: 658, startPoint y: 177, endPoint x: 747, endPoint y: 210, distance: 94.8
click at [747, 210] on div "Janela de atendimento Grade de atendimento Capacidade Transportadoras Veículos …" at bounding box center [602, 267] width 1204 height 535
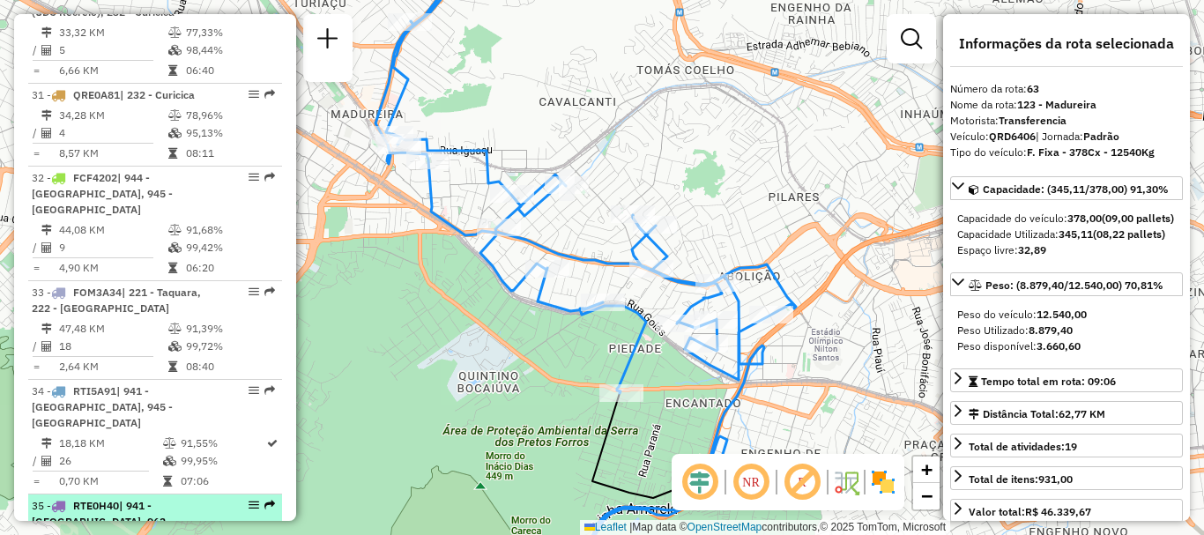
click at [152, 499] on span "| 941 - [GEOGRAPHIC_DATA], 962 - Freguesia (Jaguarepagua), 964 - Gardenia Azul" at bounding box center [113, 529] width 163 height 61
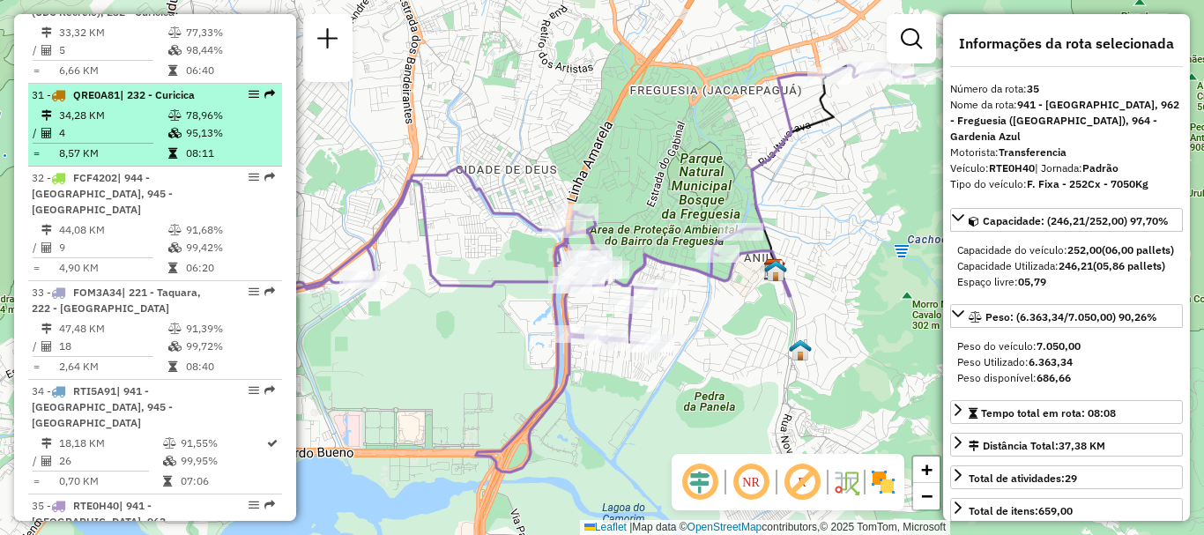
scroll to position [3935, 0]
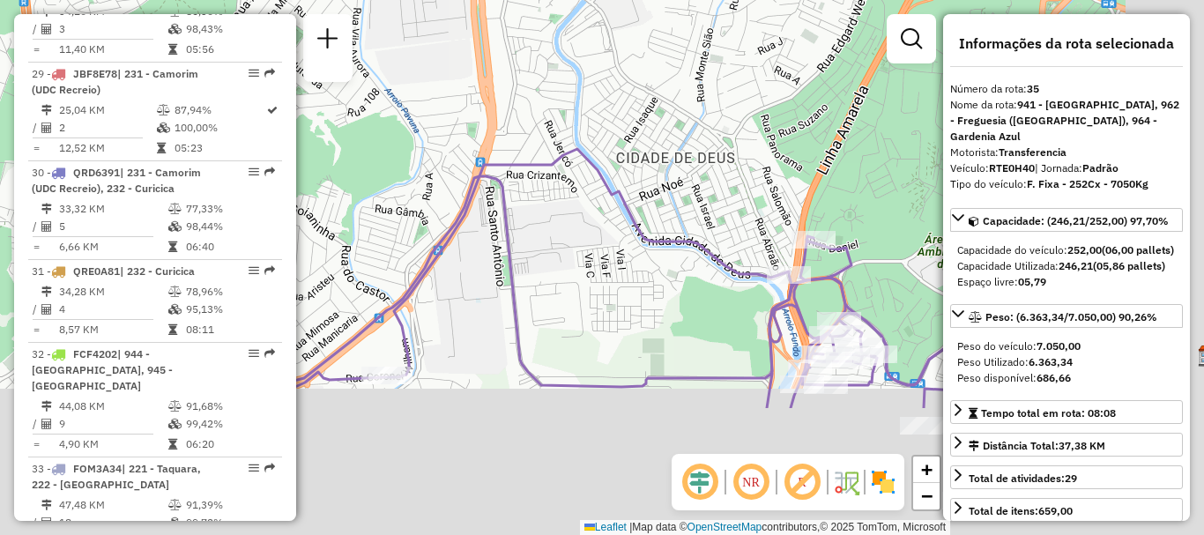
drag, startPoint x: 816, startPoint y: 245, endPoint x: 361, endPoint y: -33, distance: 533.1
click at [361, 0] on html "Aguarde... Pop-up bloqueado! Seu navegador bloqueou automáticamente a abertura …" at bounding box center [602, 267] width 1204 height 535
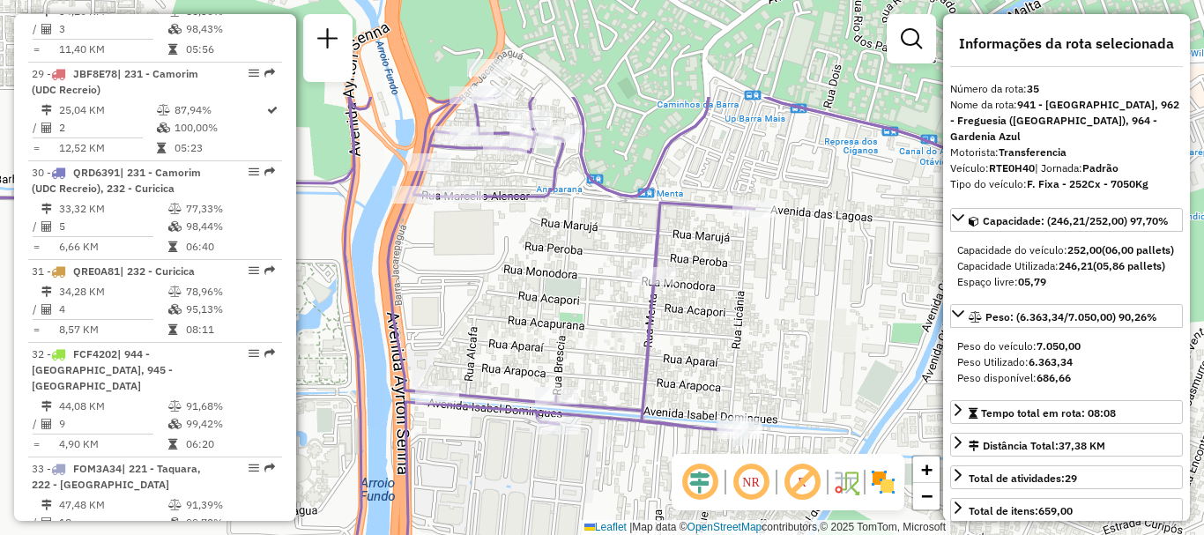
drag, startPoint x: 626, startPoint y: 132, endPoint x: 685, endPoint y: 283, distance: 161.8
click at [685, 283] on div "Janela de atendimento Grade de atendimento Capacidade Transportadoras Veículos …" at bounding box center [602, 267] width 1204 height 535
